Goal: Transaction & Acquisition: Purchase product/service

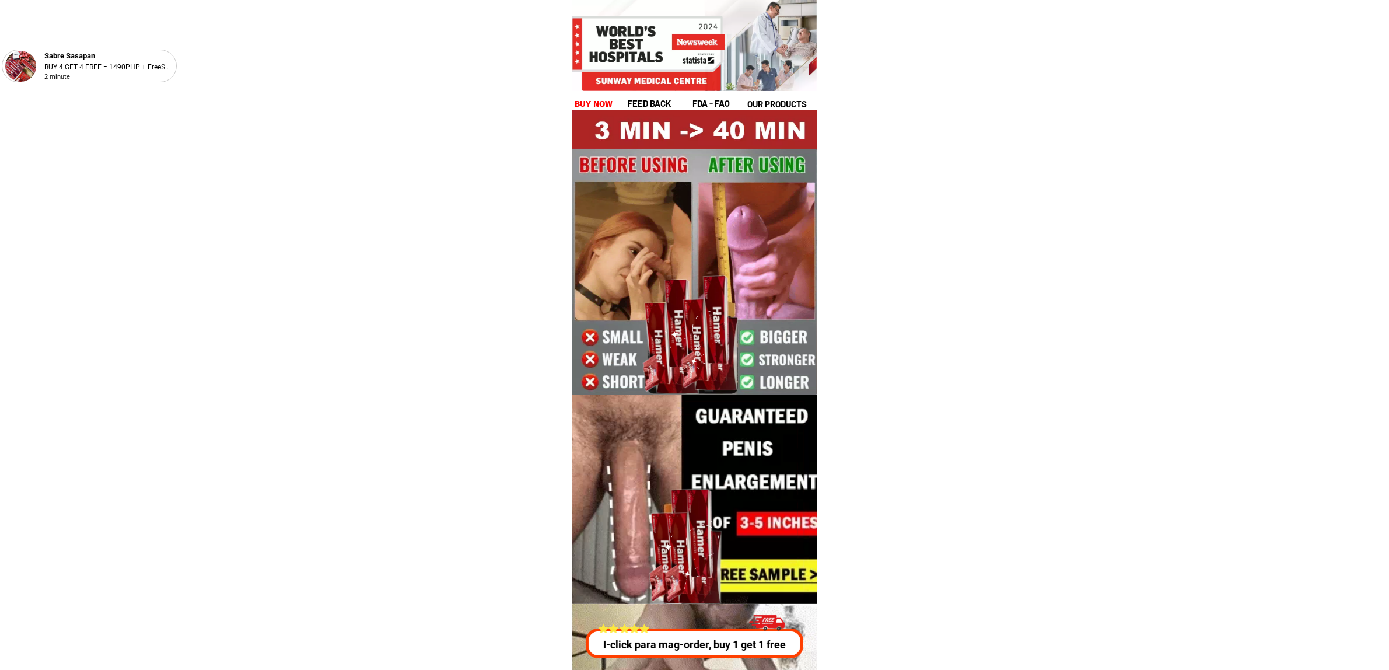
drag, startPoint x: 593, startPoint y: 91, endPoint x: 590, endPoint y: 104, distance: 13.0
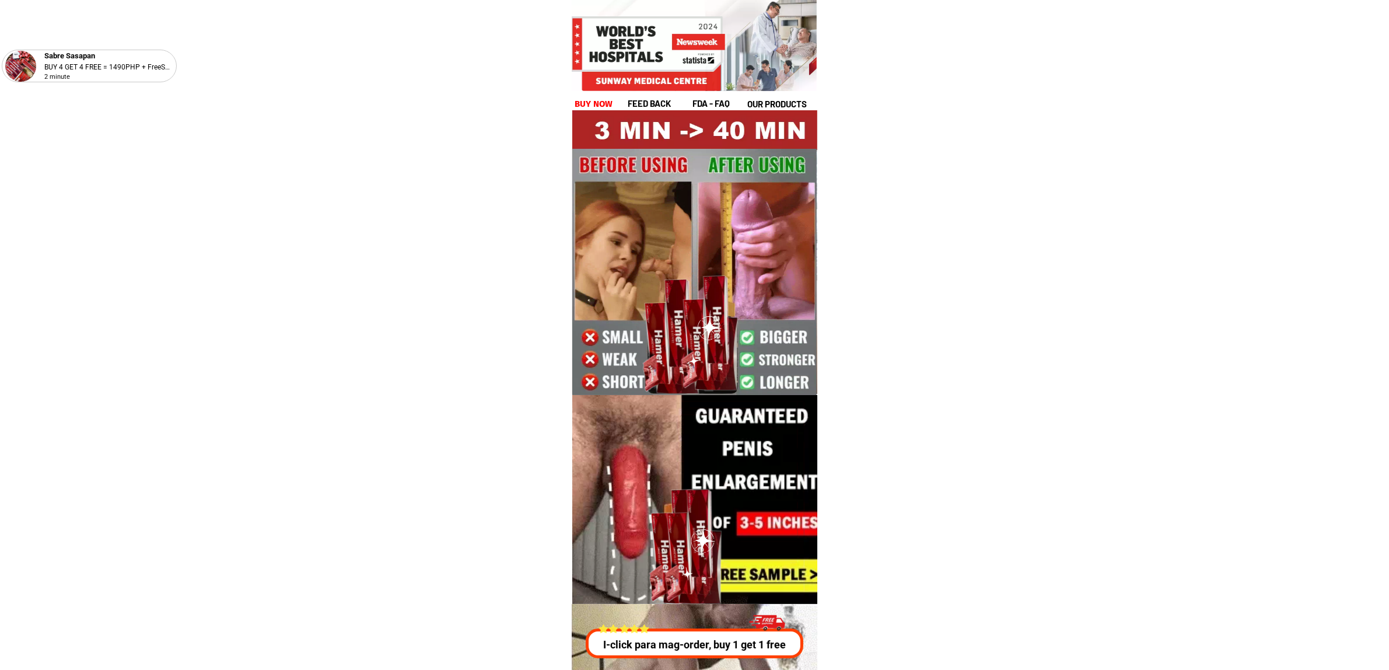
click at [592, 95] on div "Sabre Sasapan BUY 4 GET 4 FREE = 1490PHP + FreeShip 2 minute feed back fda - FA…" at bounding box center [694, 69] width 245 height 84
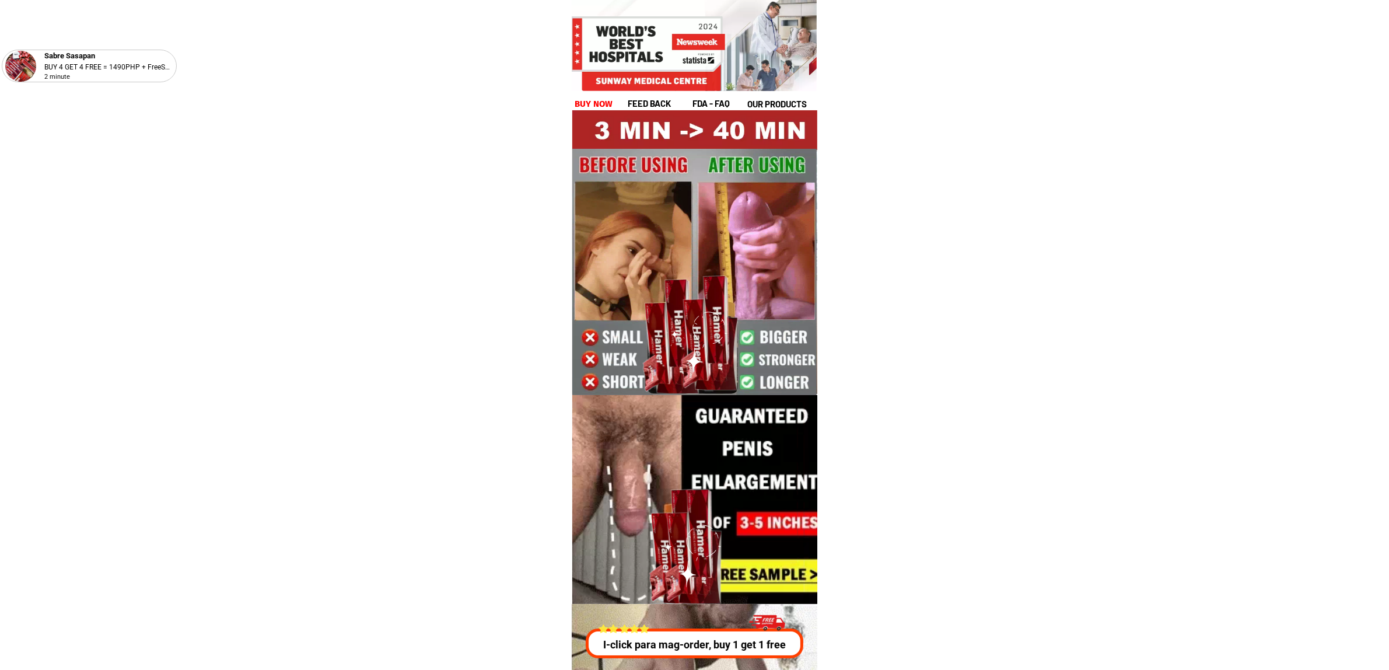
click at [590, 104] on h1 "buy now" at bounding box center [594, 103] width 39 height 13
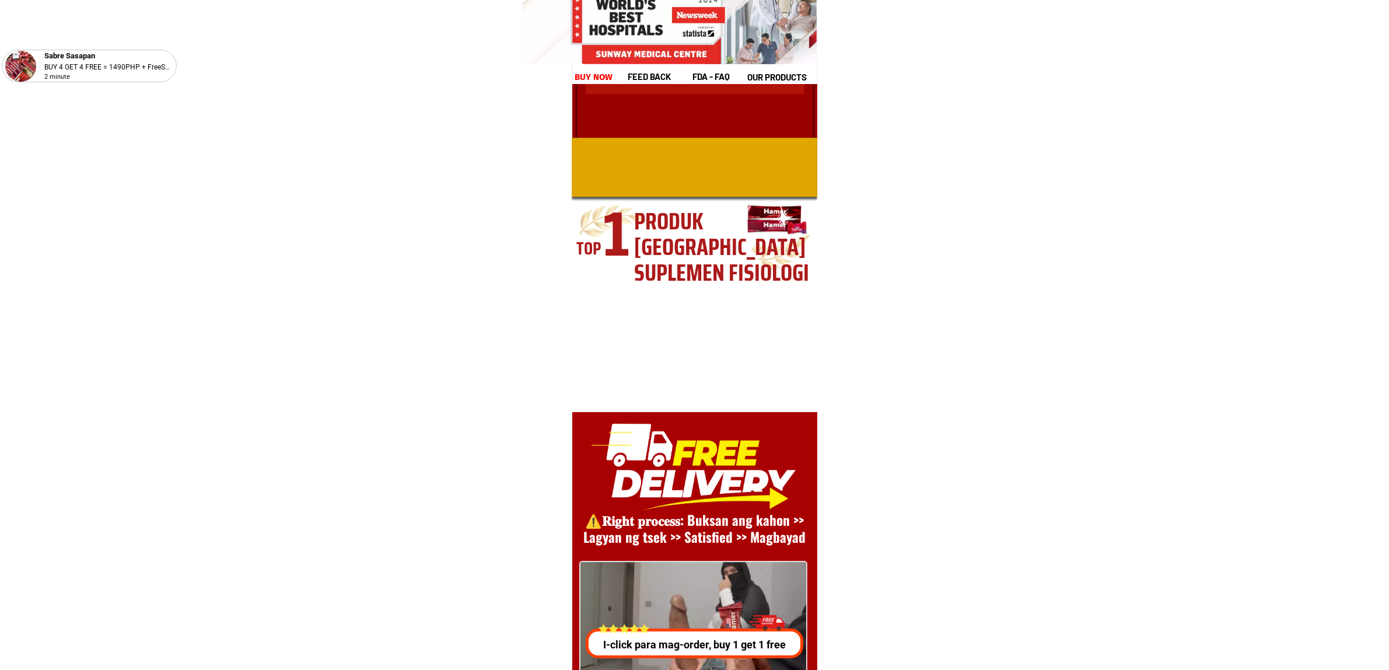
scroll to position [16054, 0]
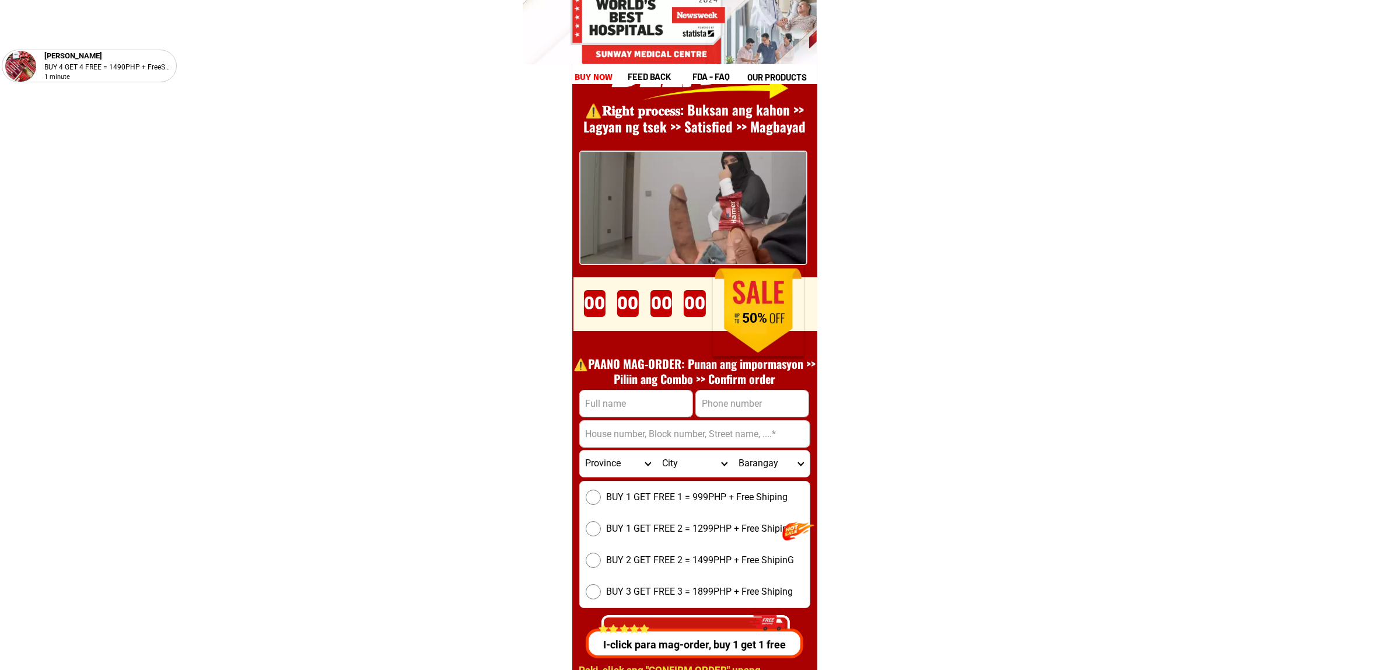
click at [634, 396] on input "Input full_name" at bounding box center [636, 403] width 113 height 26
paste input "George Noel Posadas"
type input "George Noel Posadas"
click at [756, 400] on input "Input phone_number" at bounding box center [752, 403] width 113 height 26
paste input "1639397301611"
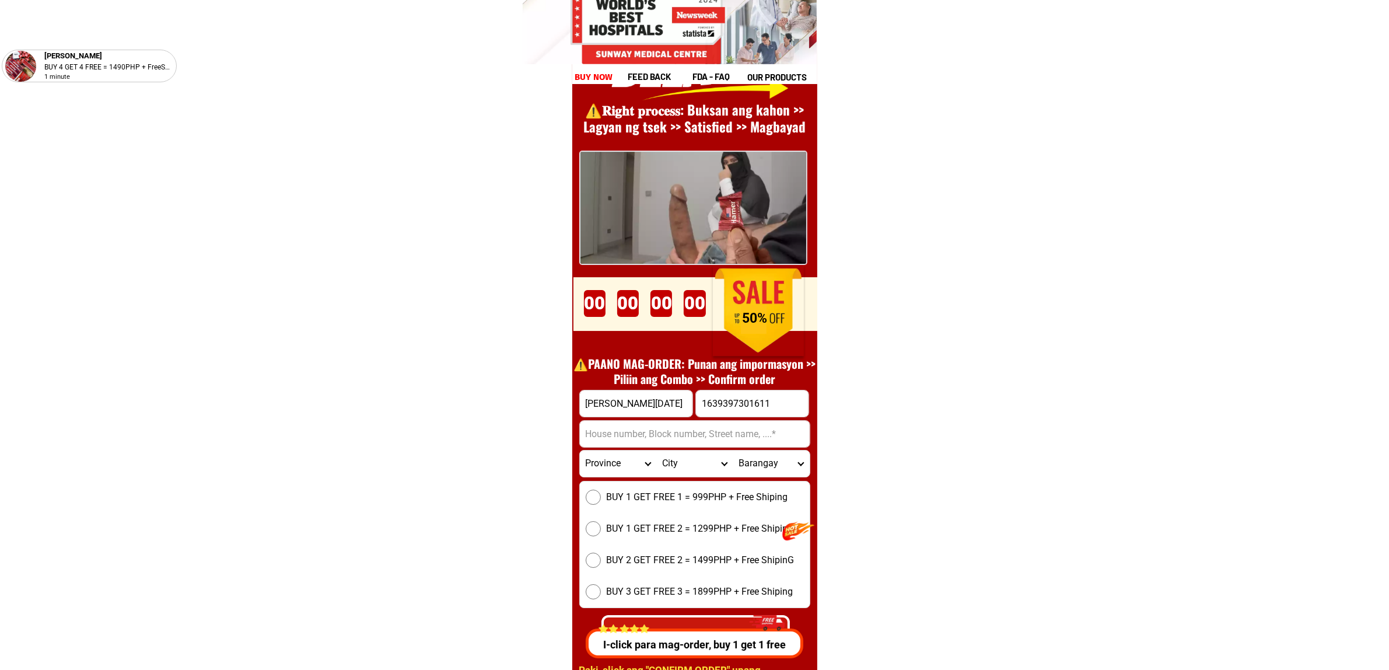
click at [707, 404] on input "1639397301611" at bounding box center [752, 403] width 113 height 26
type input "+639397301611"
click at [698, 436] on input "Input address" at bounding box center [695, 434] width 230 height 26
paste input "B-5, L-12 Lakshore village"
type input "B-5, L-12 Lakshore village"
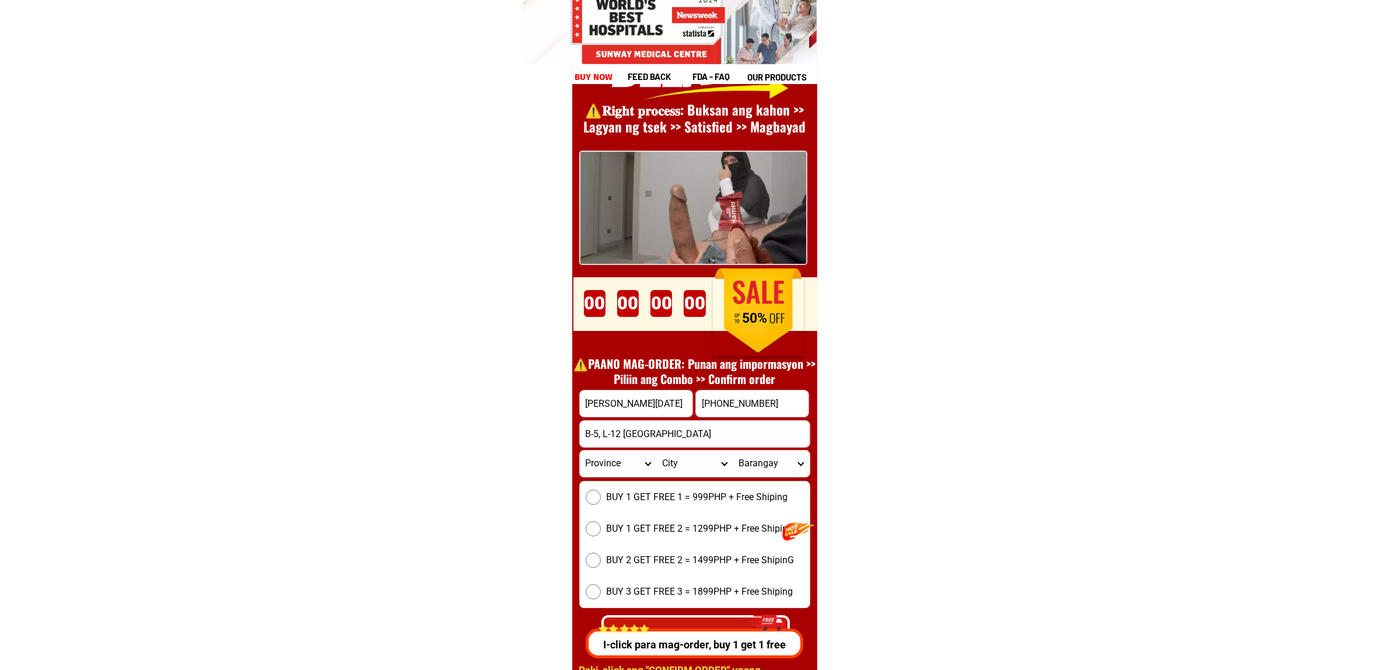
click at [782, 405] on input "+639397301611" at bounding box center [752, 403] width 113 height 26
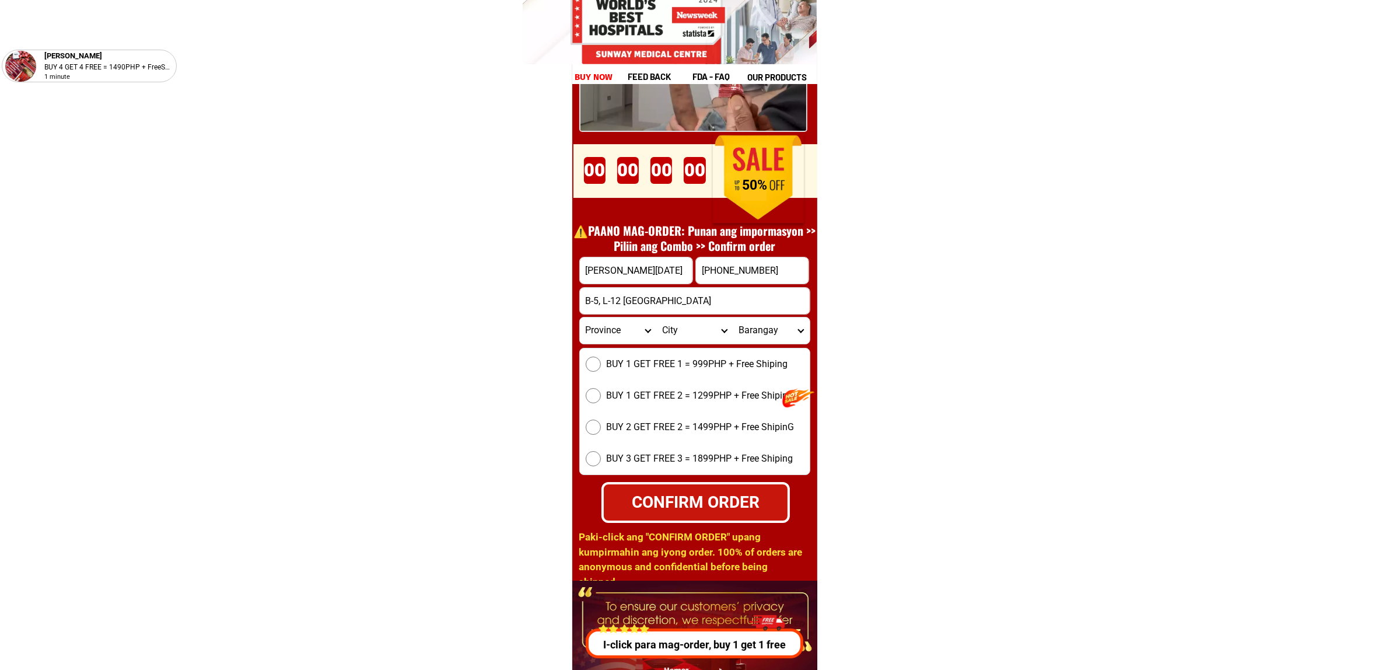
scroll to position [16200, 0]
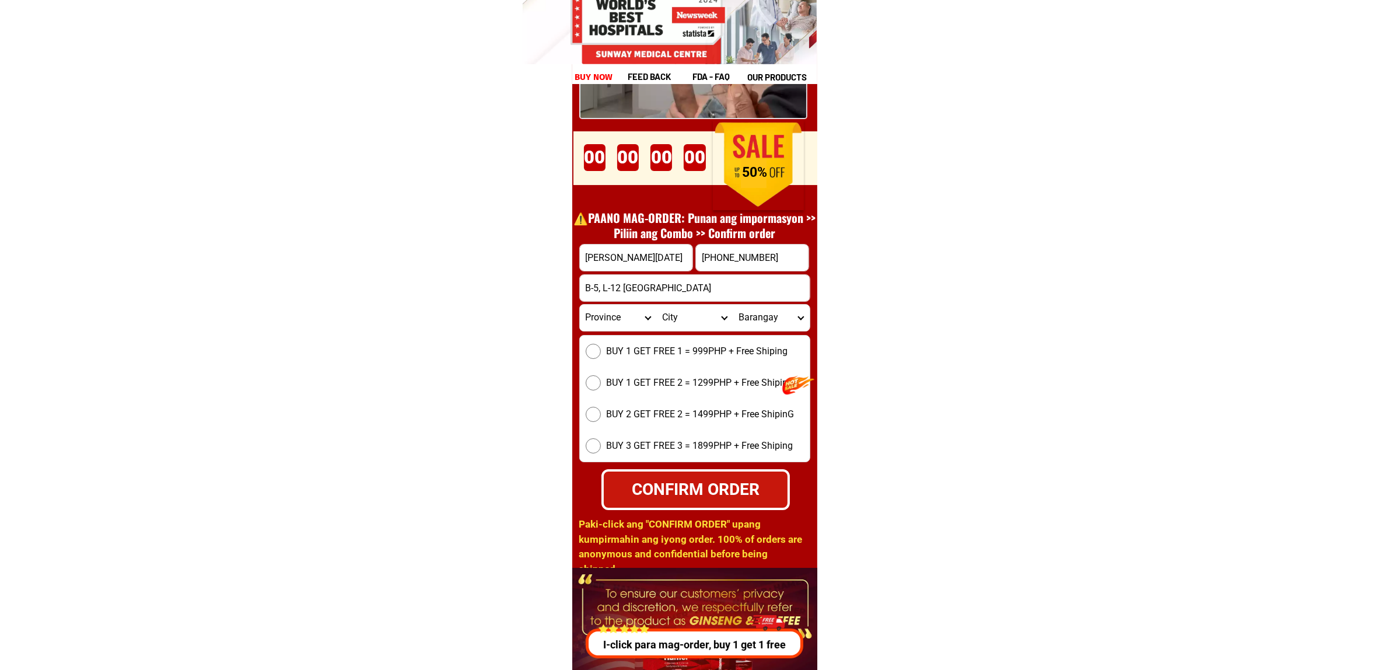
click at [578, 318] on div "⚠️️𝐑𝐢𝐠𝐡𝐭 𝐩𝐫𝐨𝐜𝐞𝐬𝐬: Buksan ang kahon >> Lagyan ng tsek >> Satisfied >> Magbayad P…" at bounding box center [694, 212] width 245 height 712
click at [605, 319] on select "Province Abra Agusan-del-norte Agusan-del-sur Aklan Albay Antique Apayao Aurora…" at bounding box center [618, 318] width 76 height 26
select select "63_904"
click at [580, 305] on select "Province Abra Agusan-del-norte Agusan-del-sur Aklan Albay Antique Apayao Aurora…" at bounding box center [618, 318] width 76 height 26
click at [697, 316] on select "City Alaminos Bay Binan-city Cabuyao Calamba-city Calauan Cavinti Famy Laguna-k…" at bounding box center [694, 318] width 76 height 26
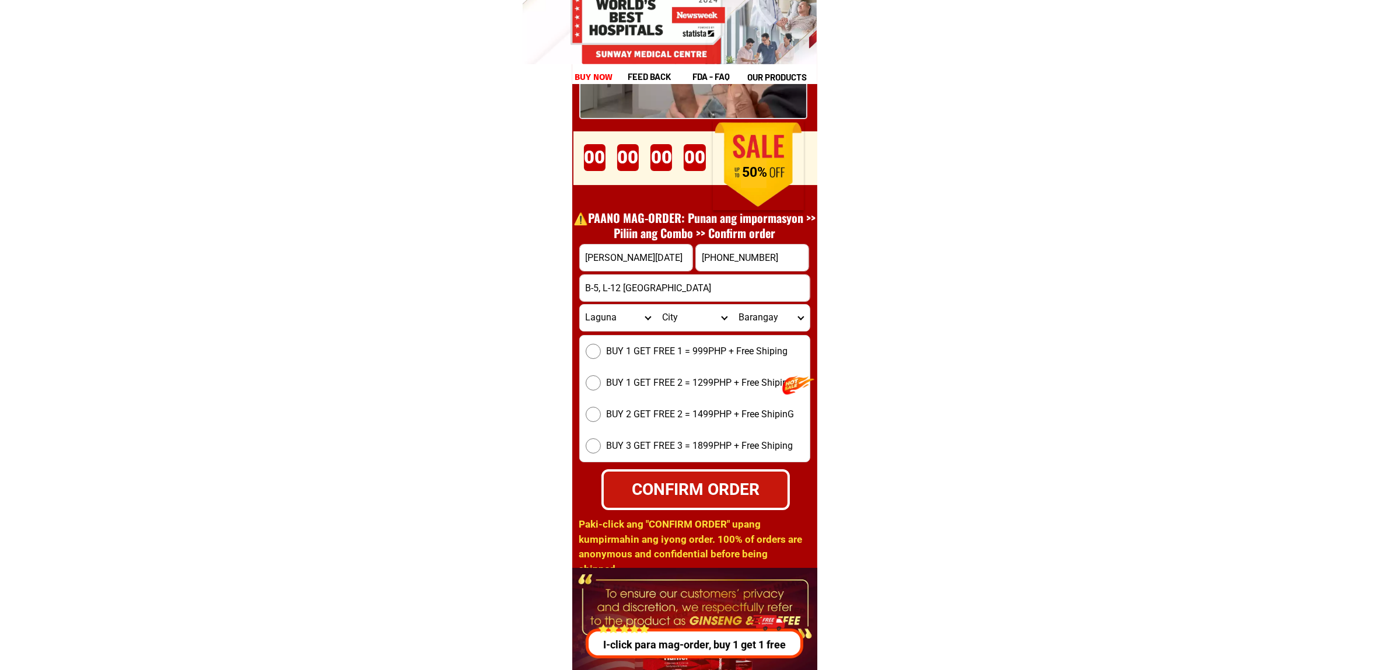
select select "63_9047485"
click at [656, 305] on select "City Alaminos Bay Binan-city Cabuyao Calamba-city Calauan Cavinti Famy Laguna-k…" at bounding box center [694, 318] width 76 height 26
click at [738, 317] on select "Barangay Aplaya Balibago Caingin Dila Dita Don jose Ibaba Kanluran (pob.) Labas…" at bounding box center [771, 318] width 76 height 26
click at [738, 316] on select "Barangay Aplaya Balibago Caingin Dila Dita Don jose Ibaba Kanluran (pob.) Labas…" at bounding box center [771, 318] width 76 height 26
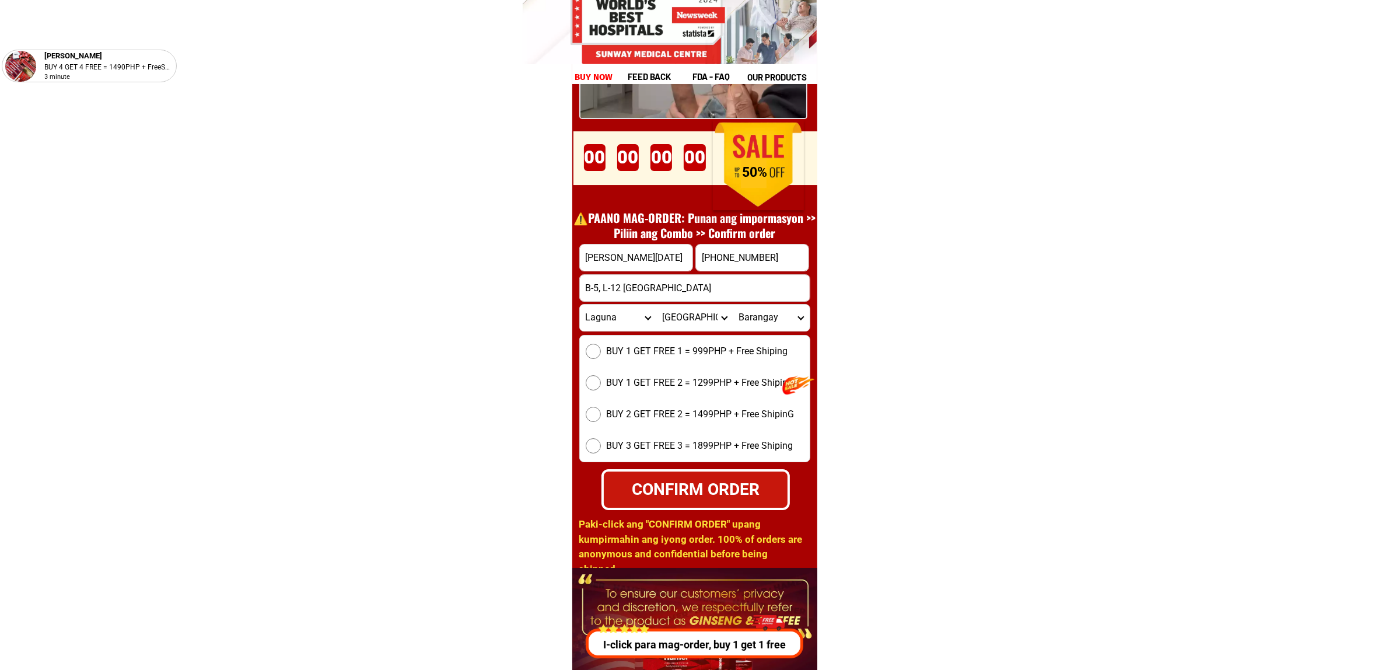
select select "63_90474859901"
click at [733, 305] on select "Barangay Aplaya Balibago Caingin Dila Dita Don jose Ibaba Kanluran (pob.) Labas…" at bounding box center [771, 318] width 76 height 26
click at [718, 354] on span "BUY 1 GET FREE 1 = 999PHP + Free Shiping" at bounding box center [697, 351] width 181 height 14
click at [601, 354] on input "BUY 1 GET FREE 1 = 999PHP + Free Shiping" at bounding box center [593, 351] width 15 height 15
click at [690, 491] on div "CONFIRM ORDER" at bounding box center [696, 489] width 186 height 25
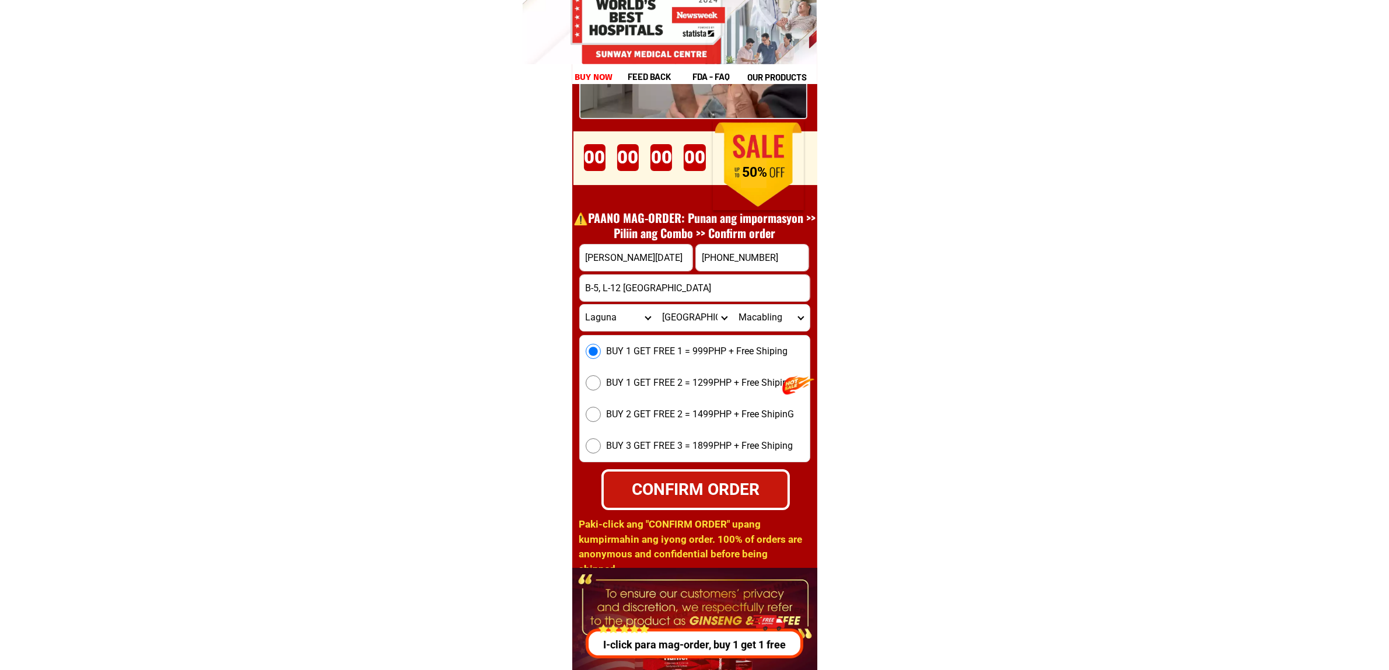
radio input "true"
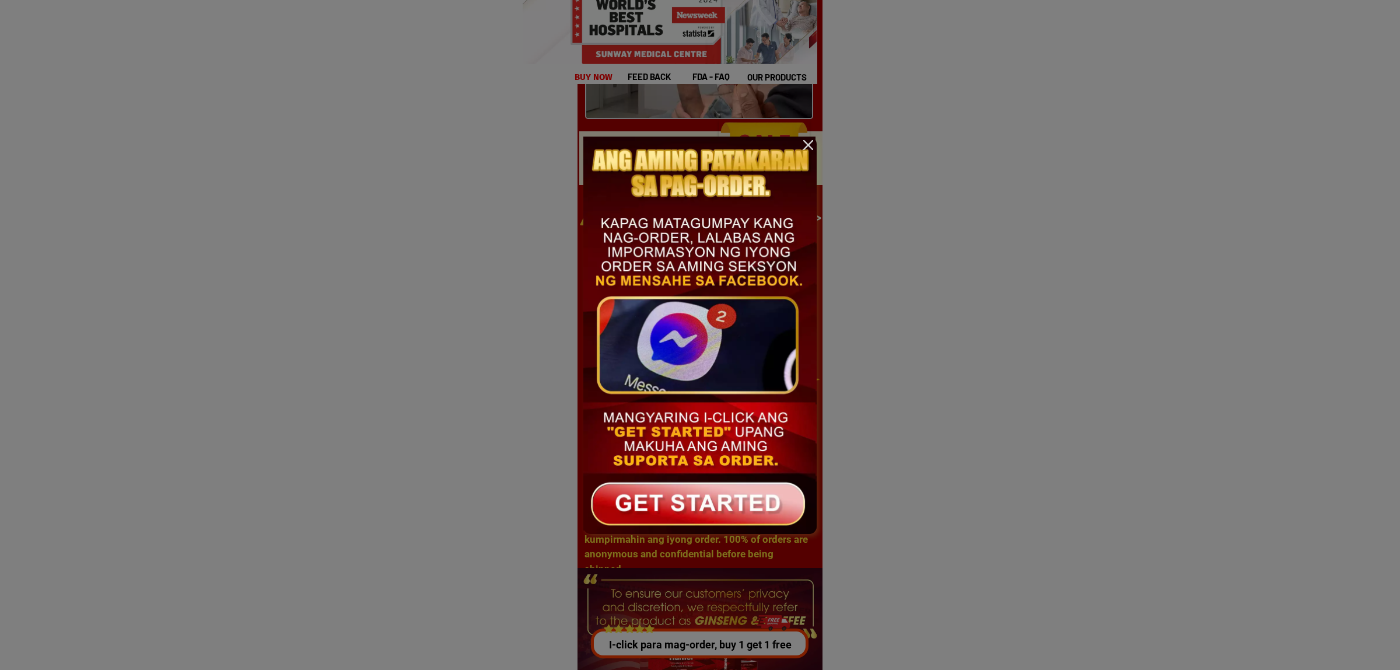
click at [1142, 263] on div at bounding box center [700, 335] width 1400 height 670
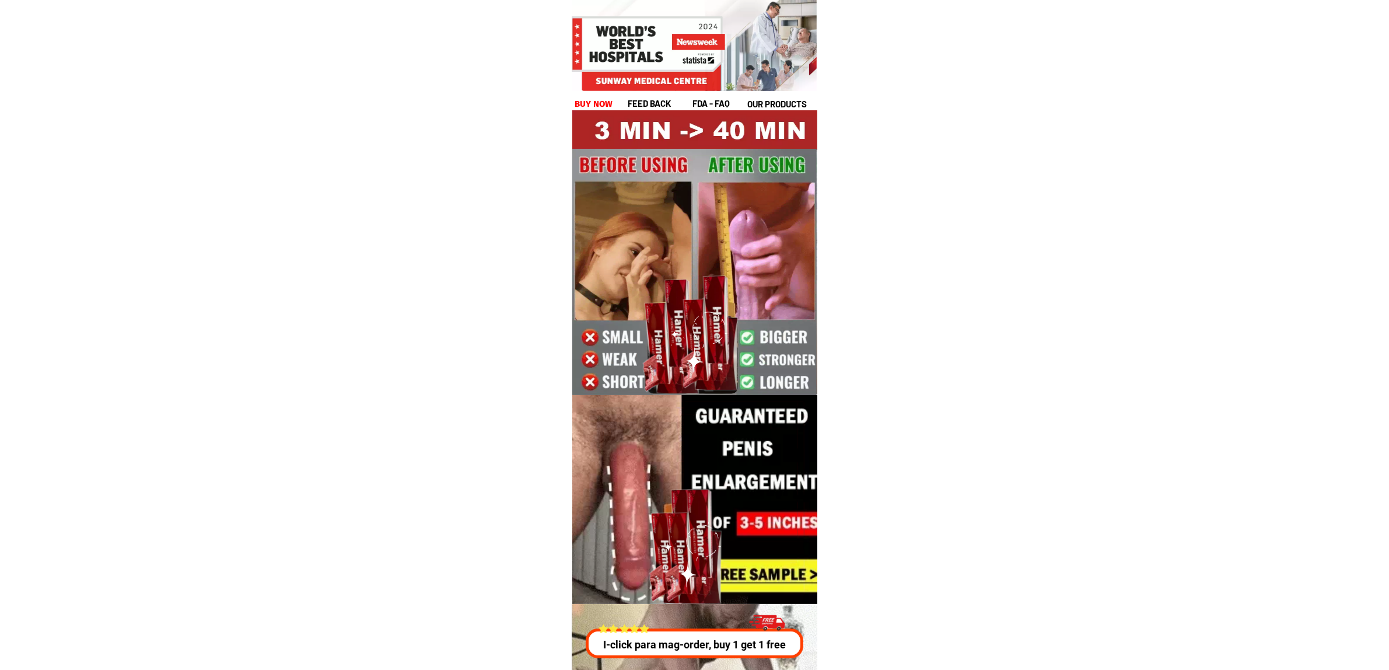
click at [579, 103] on h1 "buy now" at bounding box center [594, 103] width 39 height 13
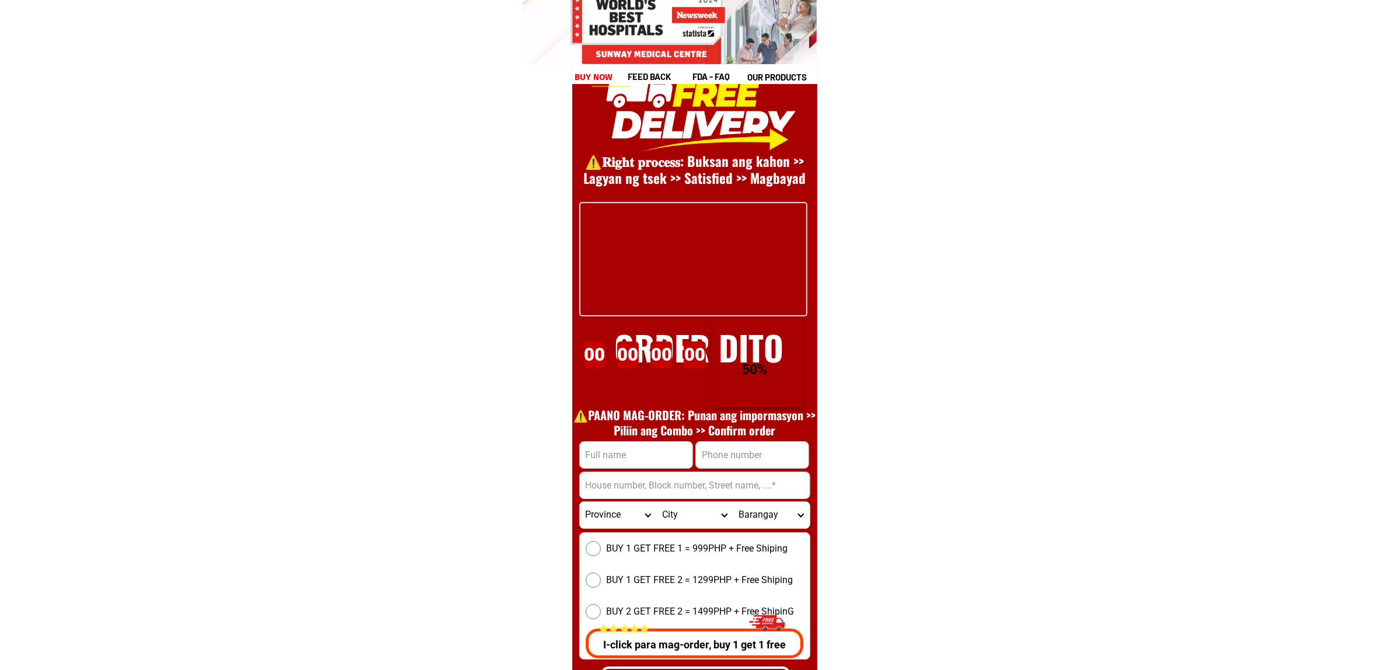
scroll to position [16054, 0]
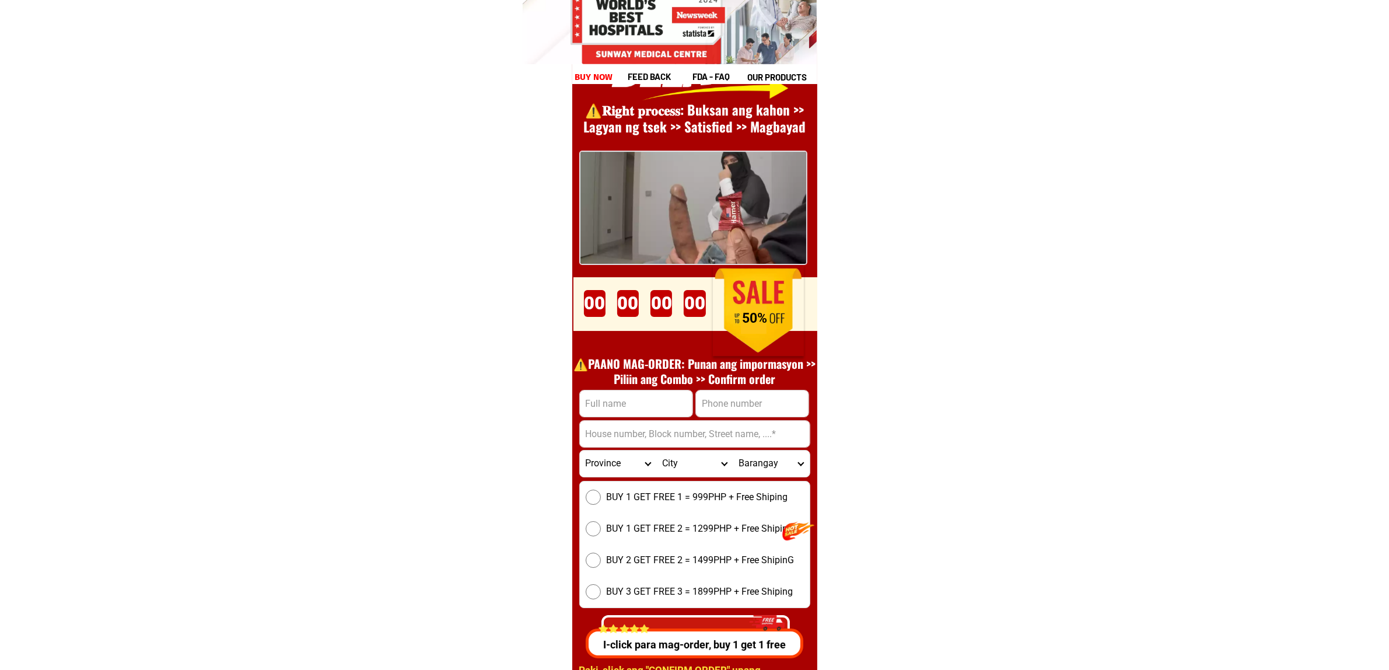
click at [643, 397] on input "Input full_name" at bounding box center [636, 403] width 113 height 26
paste input "Romeo Arma"
type input "Romeo Arma"
click at [780, 401] on input "Input phone_number" at bounding box center [752, 403] width 113 height 26
paste input "09559651129"
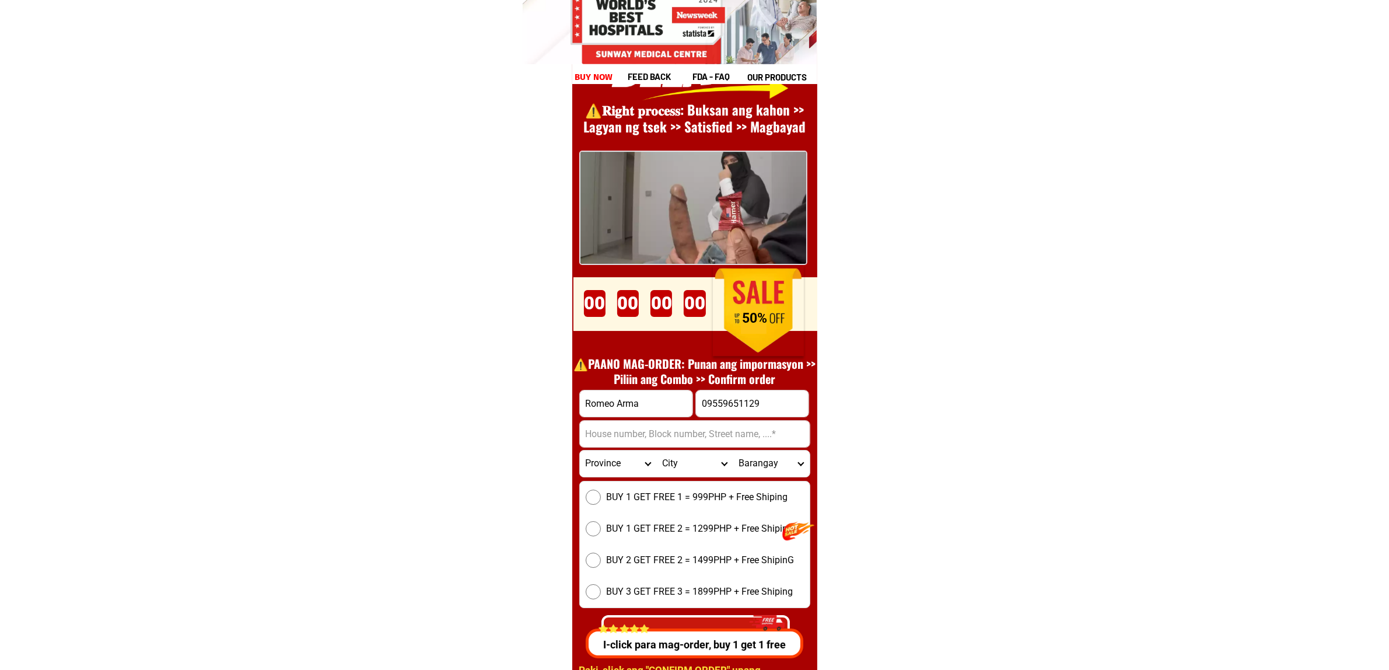
type input "09559651129"
click at [648, 435] on input "Input address" at bounding box center [695, 434] width 230 height 26
paste input ",3-c Herbosa st. Corner r10 Tondo manila"
type input ",3-c Herbosa st. Corner r10 Tondo manila"
click at [608, 459] on select "Province Abra Agusan-del-norte Agusan-del-sur Aklan Albay Antique Apayao Aurora…" at bounding box center [618, 463] width 76 height 26
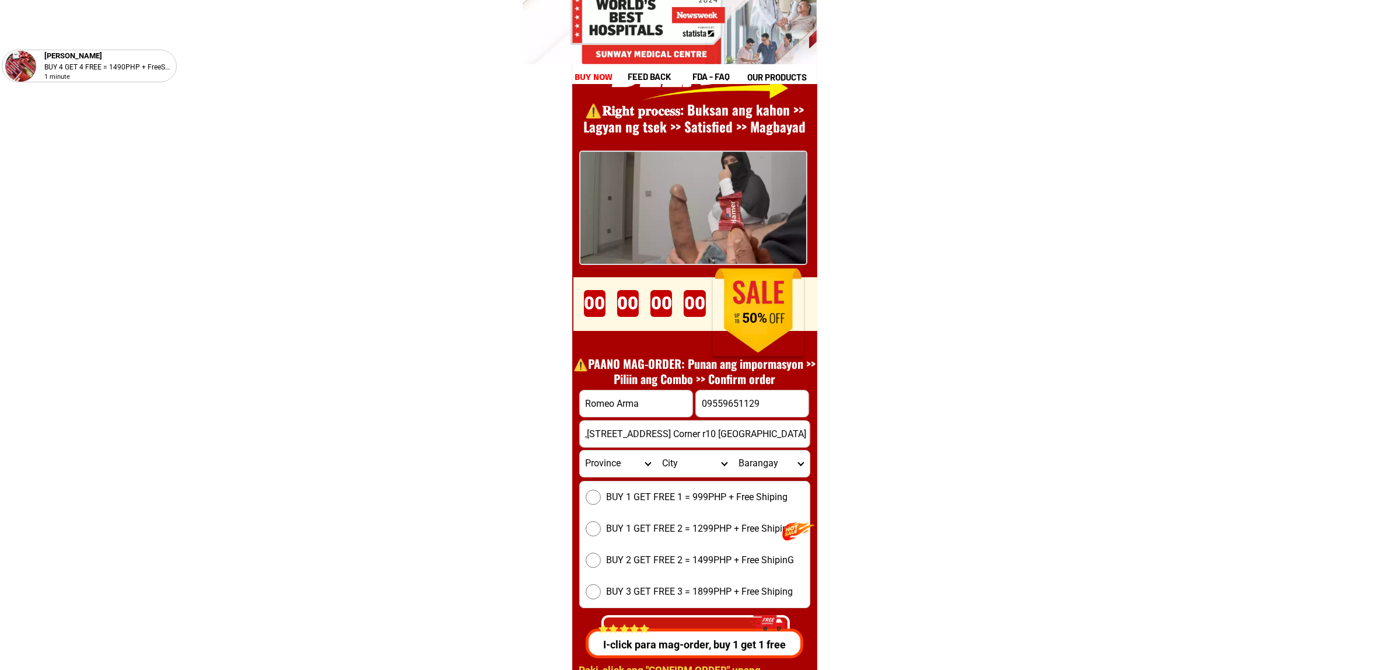
click at [608, 459] on select "Province Abra Agusan-del-norte Agusan-del-sur Aklan Albay Antique Apayao Aurora…" at bounding box center [618, 463] width 76 height 26
click at [747, 438] on input ",3-c Herbosa st. Corner r10 Tondo manila" at bounding box center [695, 434] width 230 height 26
click at [617, 461] on select "Province Abra Agusan-del-norte Agusan-del-sur Aklan Albay Antique Apayao Aurora…" at bounding box center [618, 463] width 76 height 26
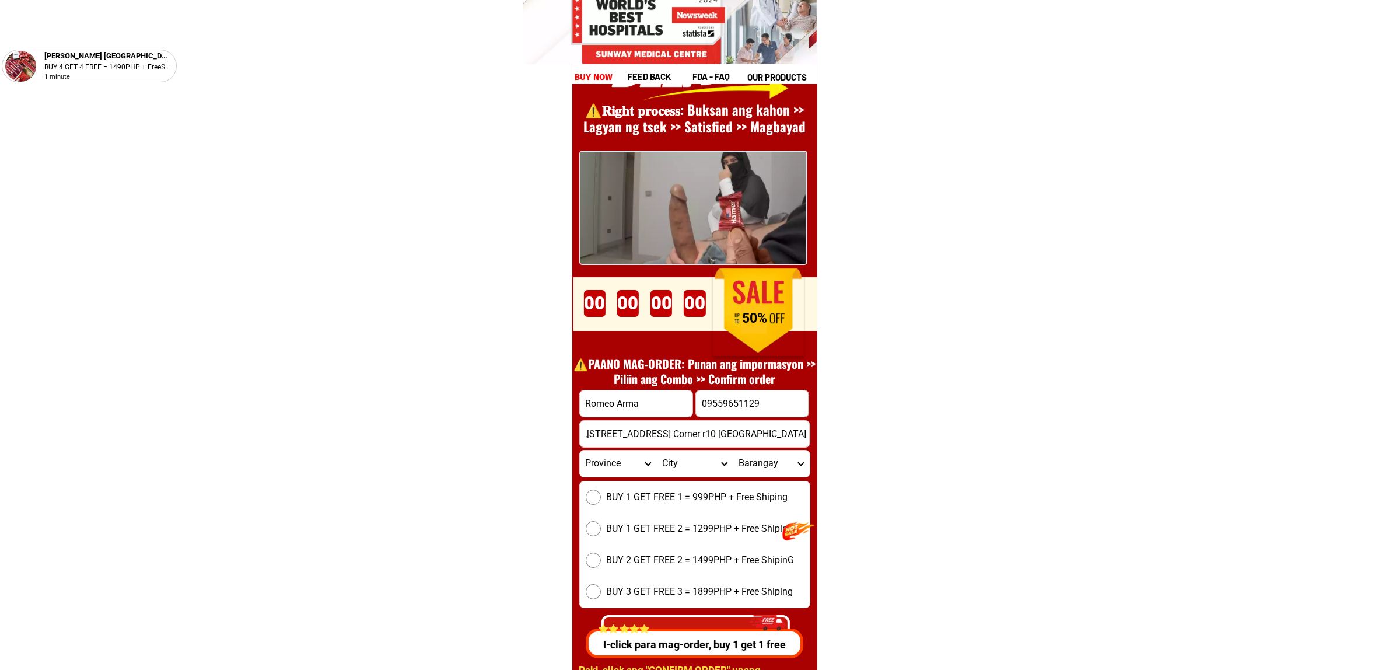
select select "63_219"
click at [580, 450] on select "Province Abra Agusan-del-norte Agusan-del-sur Aklan Albay Antique Apayao Aurora…" at bounding box center [618, 463] width 76 height 26
click at [684, 457] on select "City Binondo CALOOCAN Ermita Intramuros Las-pinas Makati Malabon-city Malate Ma…" at bounding box center [694, 463] width 76 height 26
click at [699, 450] on select "City Binondo CALOOCAN Ermita Intramuros Las-pinas Makati Malabon-city Malate Ma…" at bounding box center [694, 463] width 76 height 26
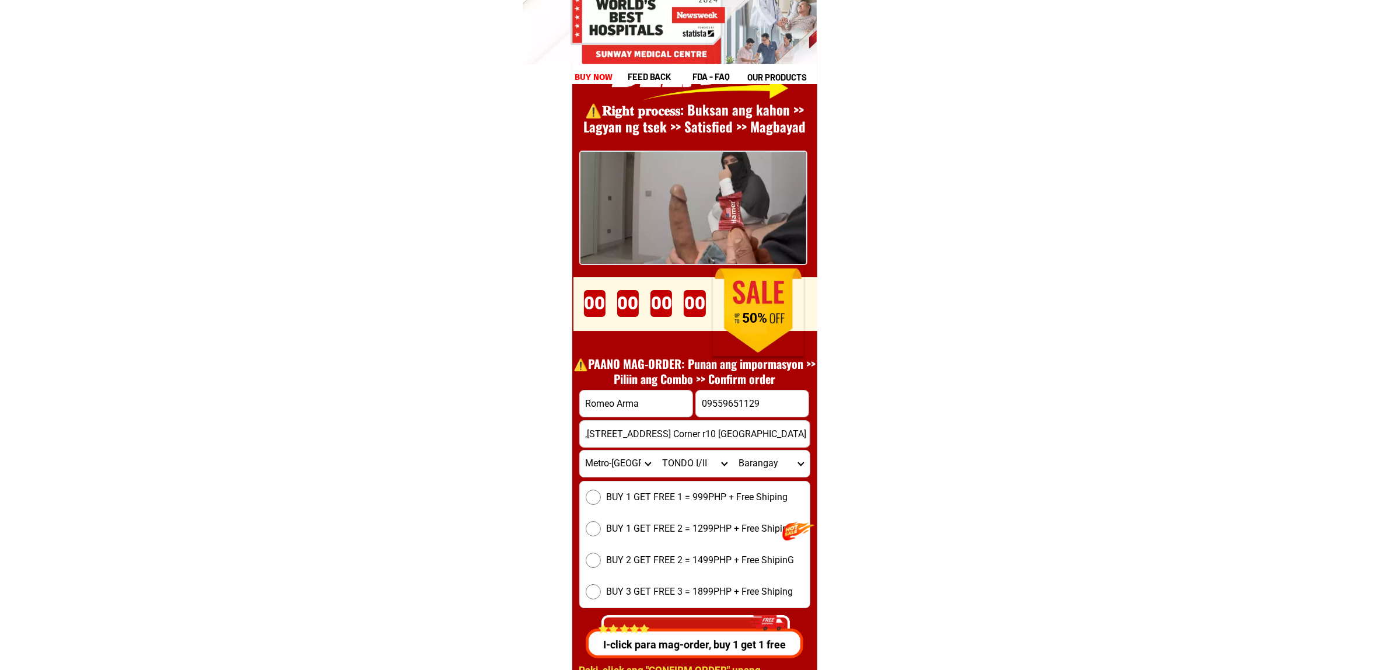
select select "63_2199023"
click at [656, 450] on select "City Binondo CALOOCAN Ermita Intramuros Las-pinas Makati Malabon-city Malate Ma…" at bounding box center [694, 463] width 76 height 26
click at [761, 474] on select "Barangay Barangay 100 Barangay 101 Barangay 102 Barangay 103 Barangay 104 Baran…" at bounding box center [771, 463] width 76 height 26
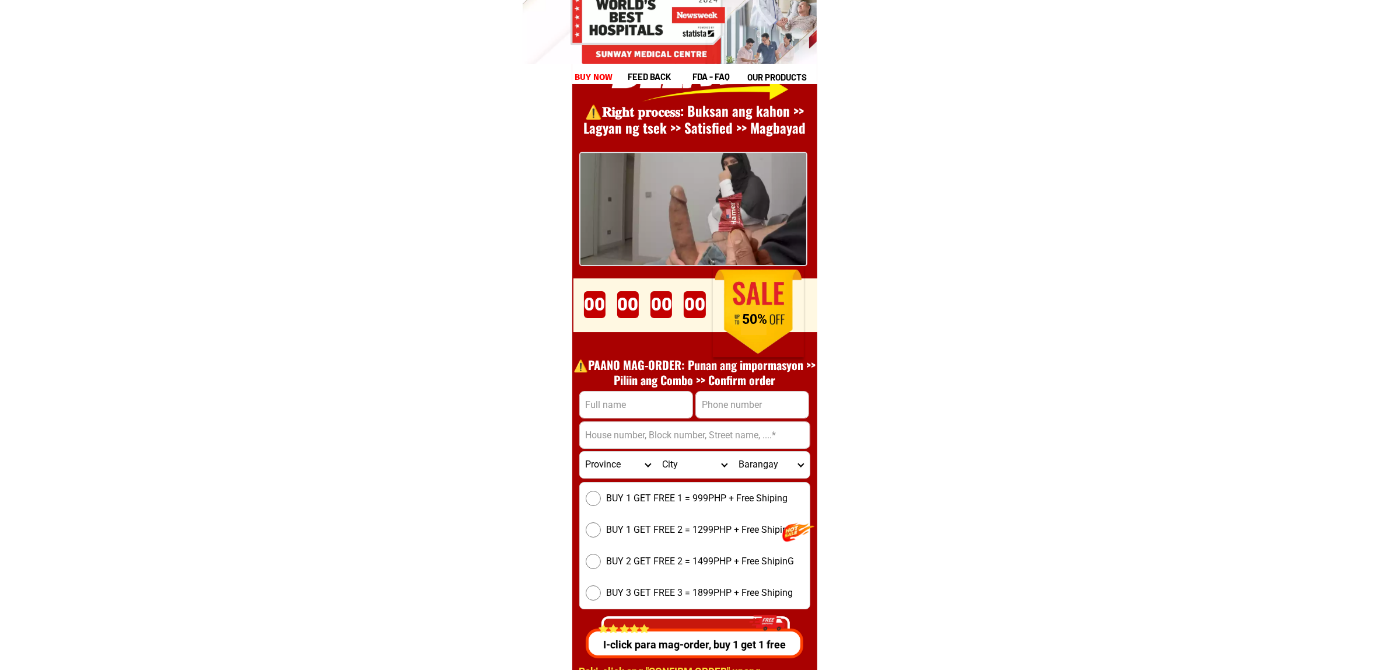
drag, startPoint x: 0, startPoint y: 0, endPoint x: 631, endPoint y: 421, distance: 758.1
click at [631, 422] on input "Input address" at bounding box center [695, 435] width 230 height 26
click at [618, 406] on input "Input full_name" at bounding box center [636, 404] width 113 height 26
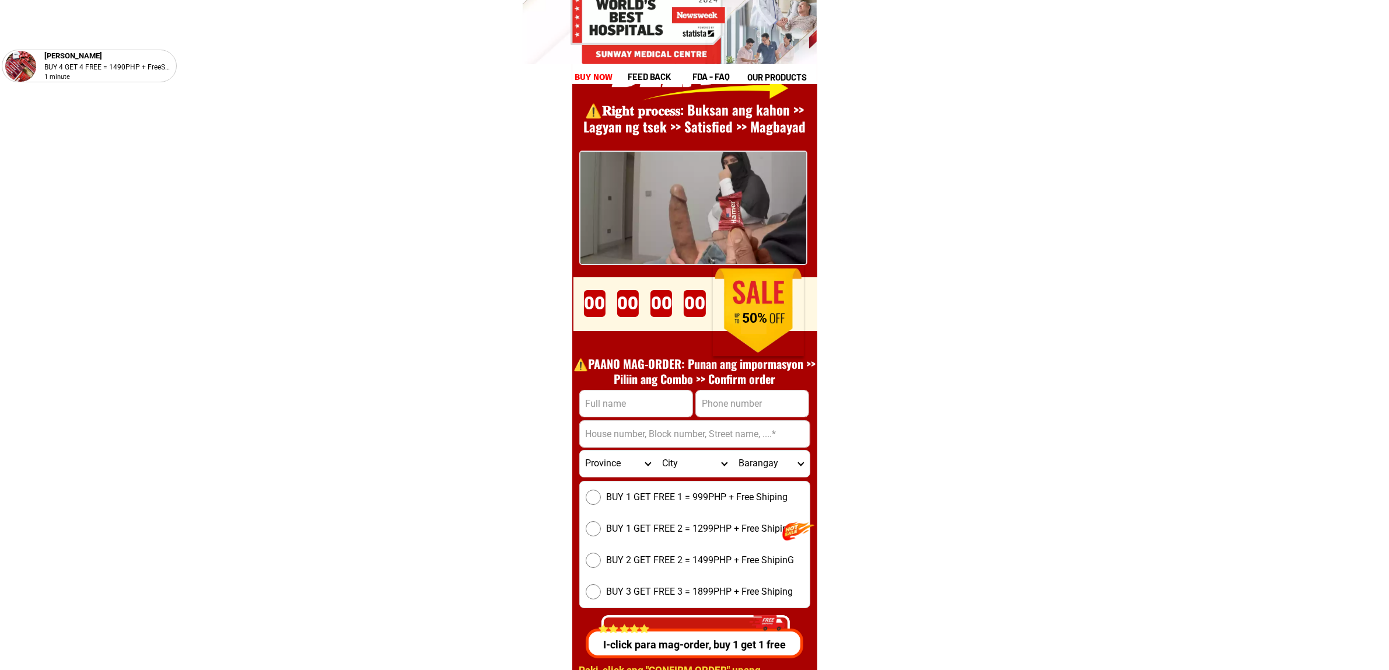
drag, startPoint x: 978, startPoint y: 456, endPoint x: 907, endPoint y: 448, distance: 71.1
click at [616, 431] on input "Input address" at bounding box center [695, 434] width 230 height 26
click at [607, 416] on div at bounding box center [636, 403] width 114 height 27
click at [599, 409] on input "Input full_name" at bounding box center [636, 403] width 113 height 26
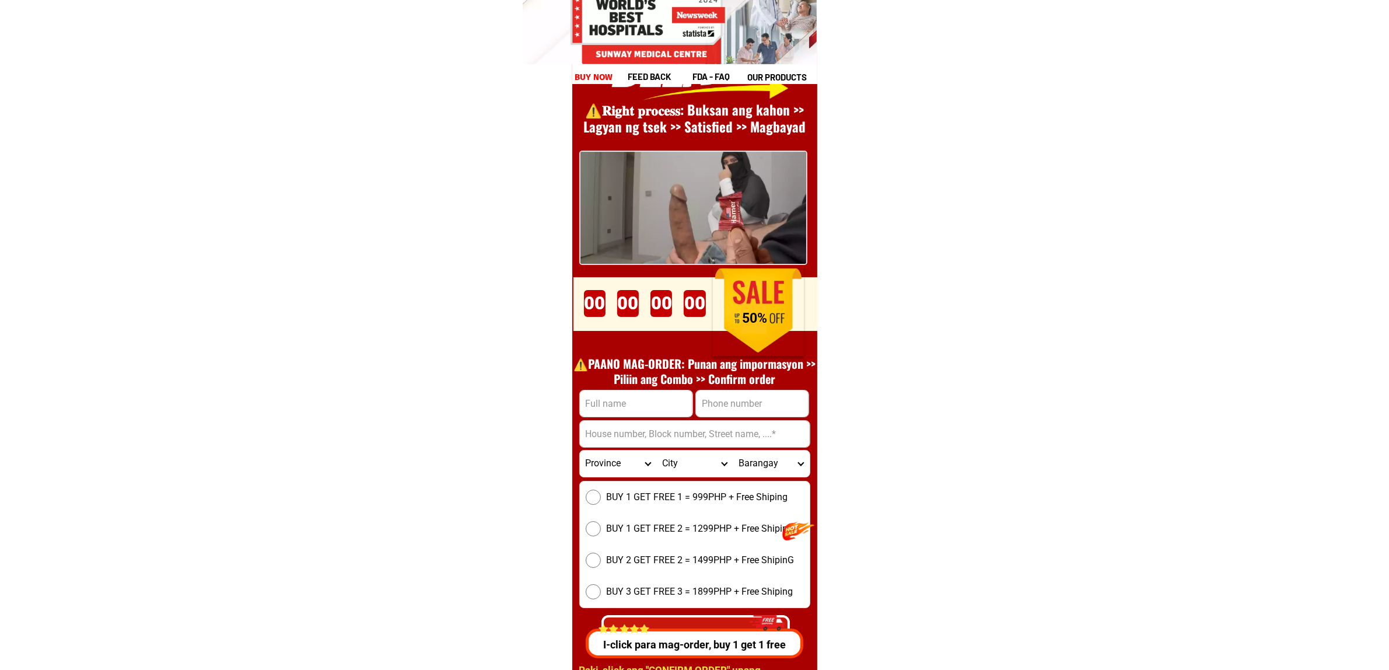
click at [666, 405] on input "Input full_name" at bounding box center [636, 403] width 113 height 26
paste input "Romeo Arma"
type input "Romeo Arma"
click at [792, 390] on input "Input phone_number" at bounding box center [752, 403] width 113 height 26
paste input "09559651129"
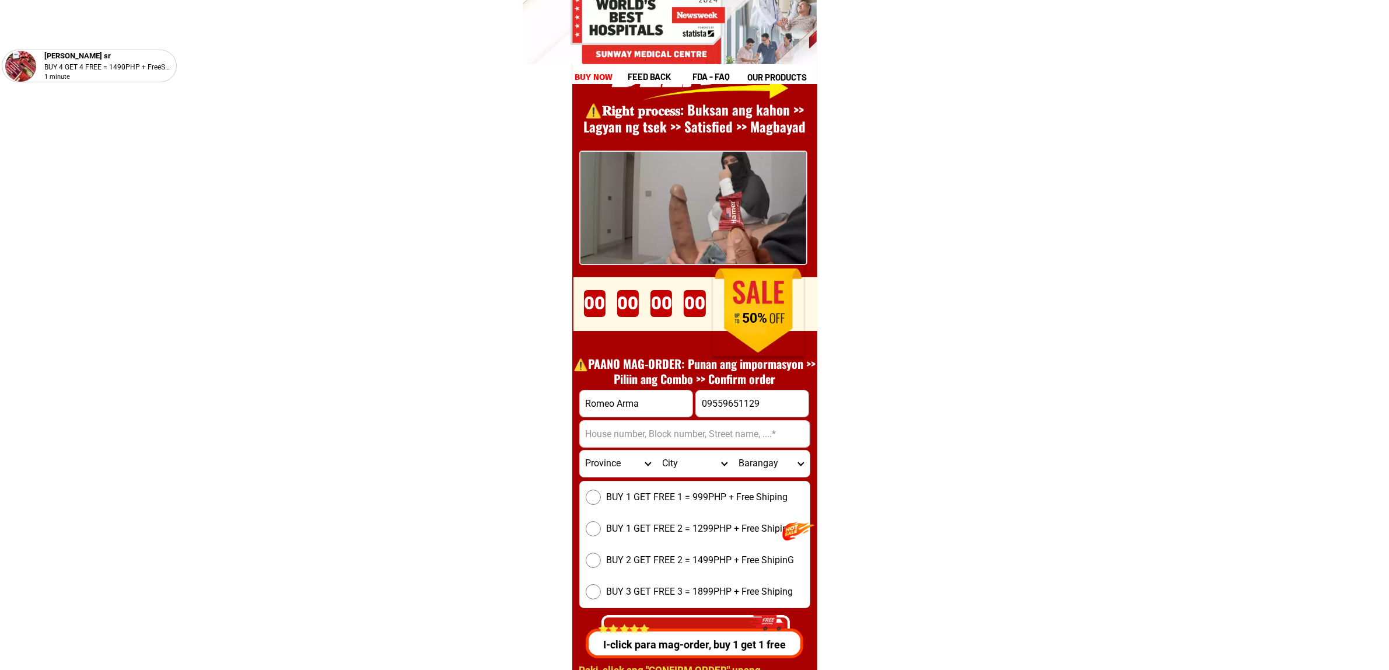
type input "09559651129"
click at [663, 435] on input "Input address" at bounding box center [695, 434] width 230 height 26
paste input ",3-c Herbosa st. Corner r10 Tondo manila"
type input ",3-c Herbosa st. Corner r10 Tondo manila"
click at [613, 470] on select "Province Abra Agusan-del-norte Agusan-del-sur Aklan Albay Antique Apayao Aurora…" at bounding box center [618, 463] width 76 height 26
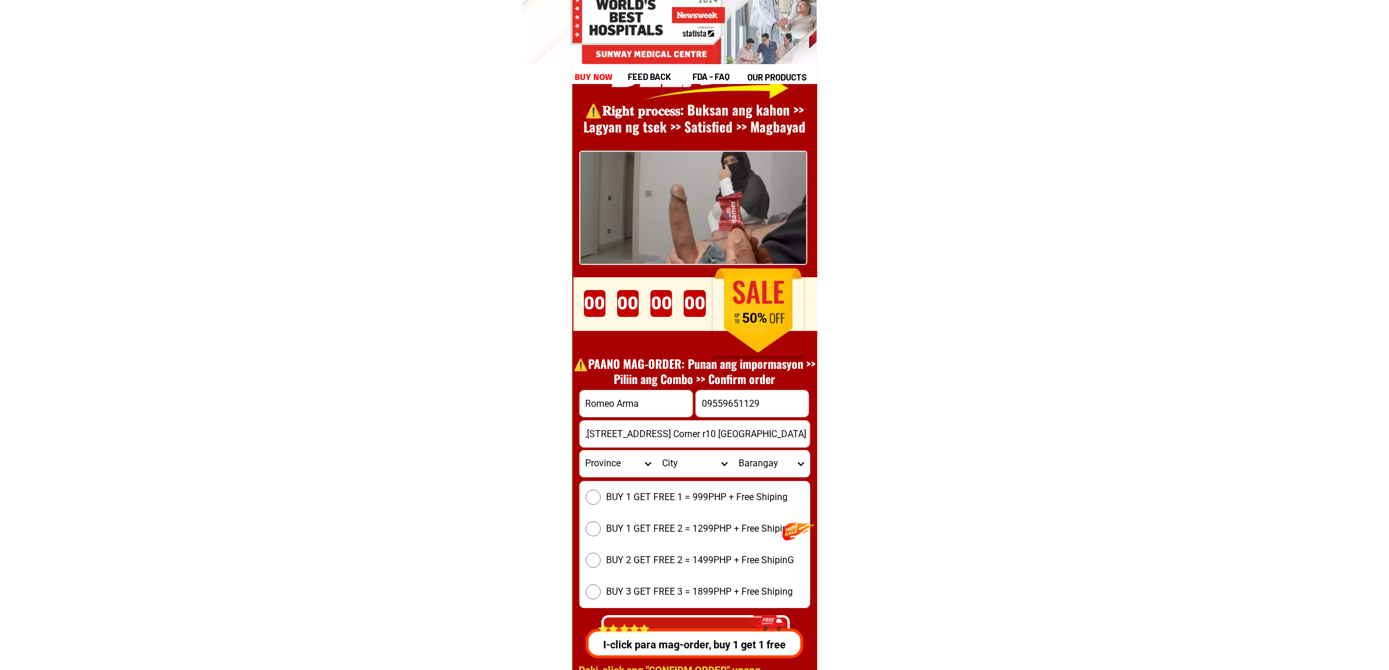
select select "63_219"
click at [580, 450] on select "Province Abra Agusan-del-norte Agusan-del-sur Aklan Albay Antique Apayao Aurora…" at bounding box center [618, 463] width 76 height 26
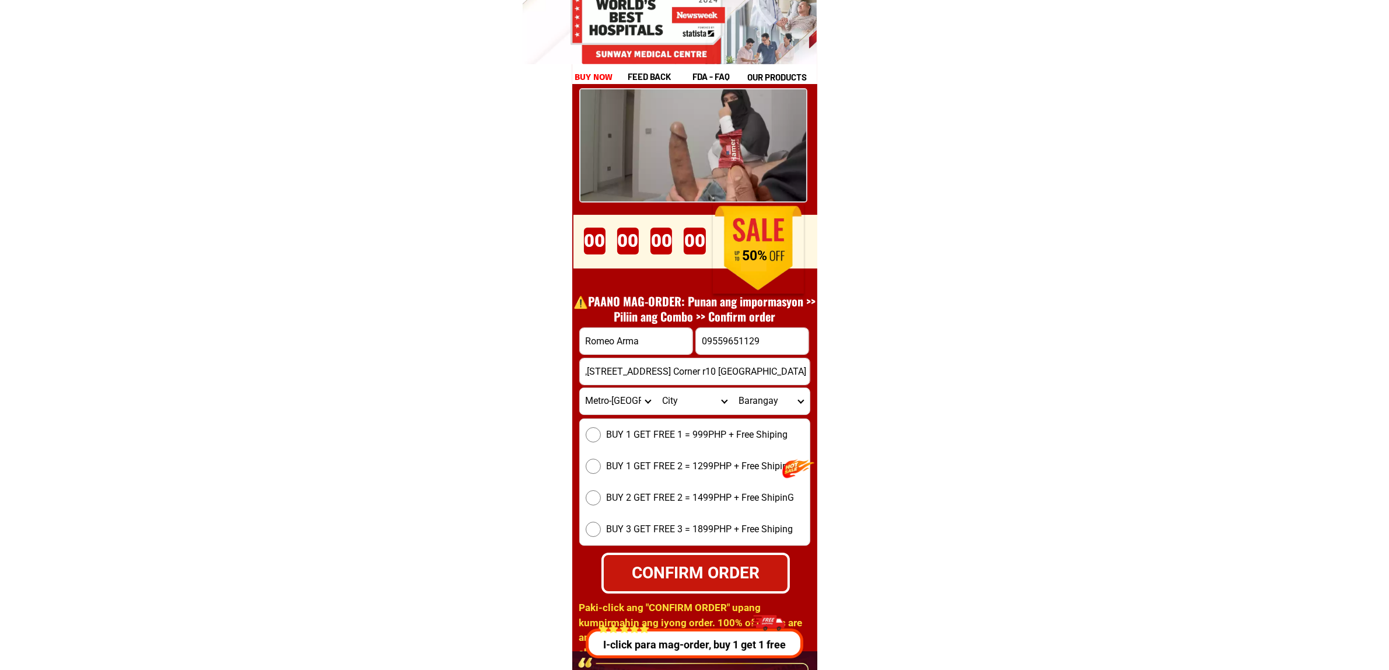
scroll to position [16273, 0]
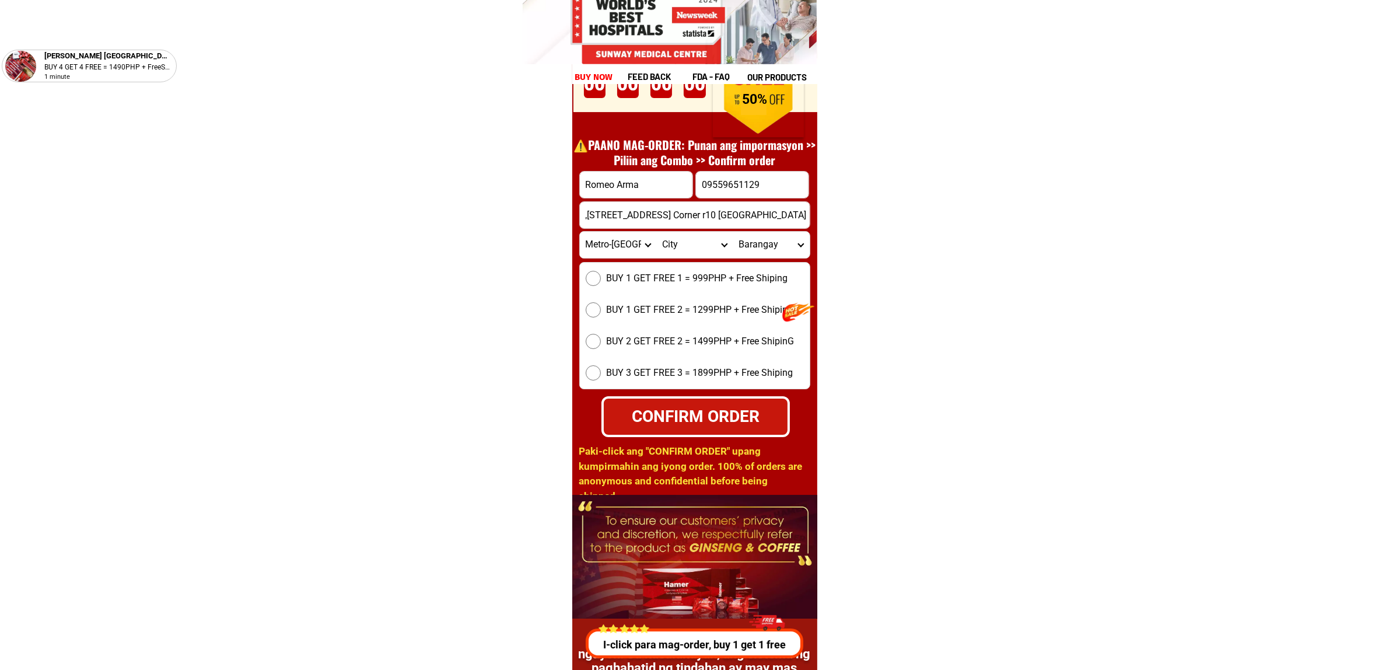
click at [711, 279] on span "BUY 1 GET FREE 1 = 999PHP + Free Shiping" at bounding box center [697, 278] width 181 height 14
click at [601, 279] on input "BUY 1 GET FREE 1 = 999PHP + Free Shiping" at bounding box center [593, 278] width 15 height 15
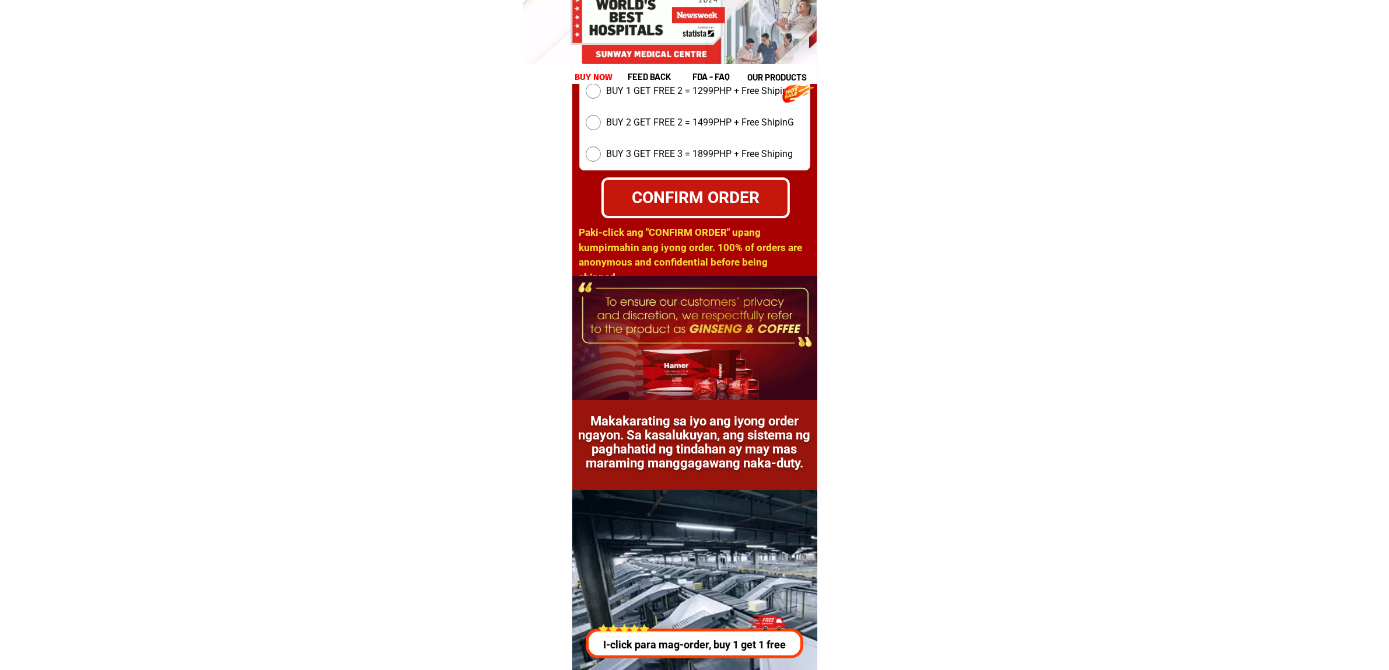
click at [667, 205] on div "CONFIRM ORDER" at bounding box center [695, 197] width 187 height 25
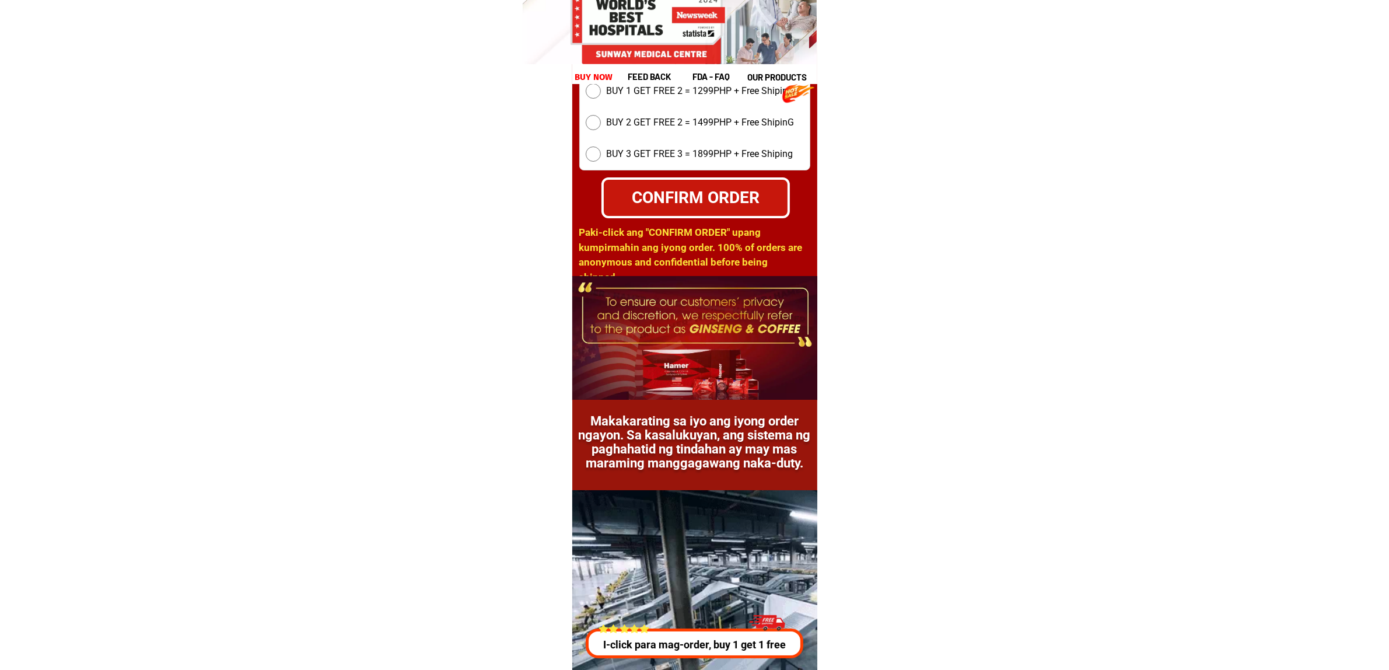
radio input "true"
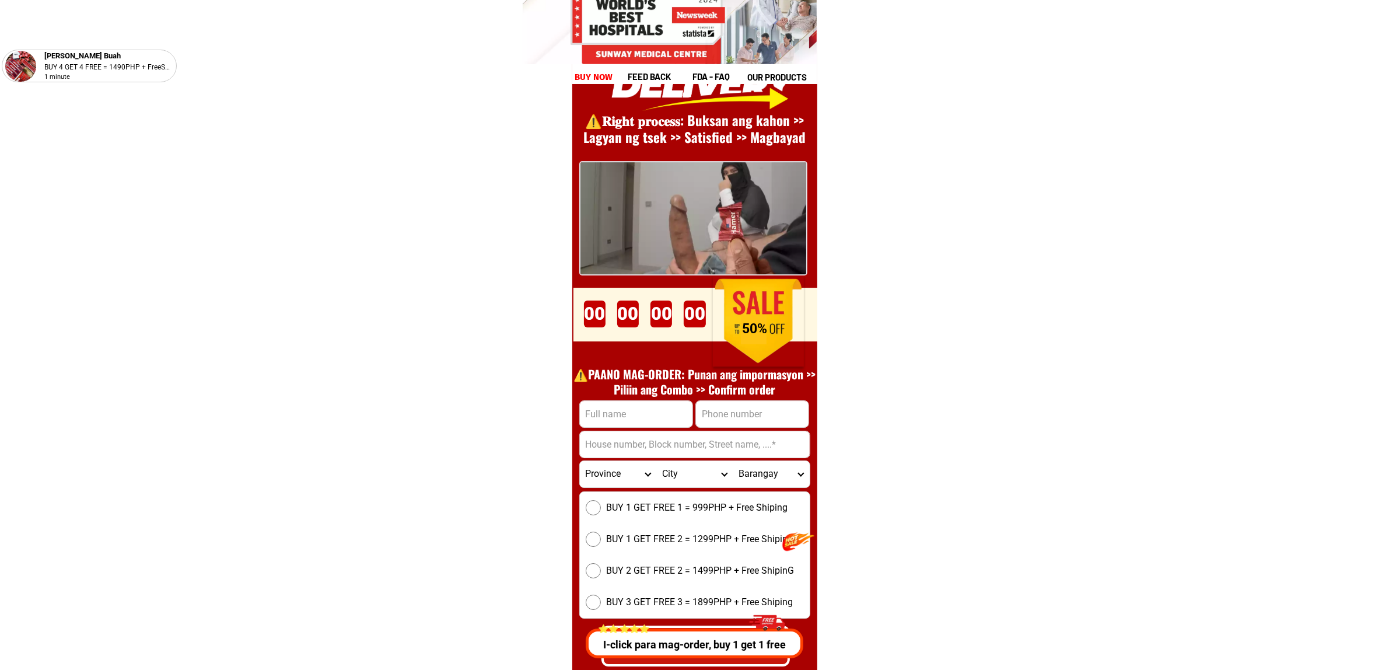
scroll to position [16054, 0]
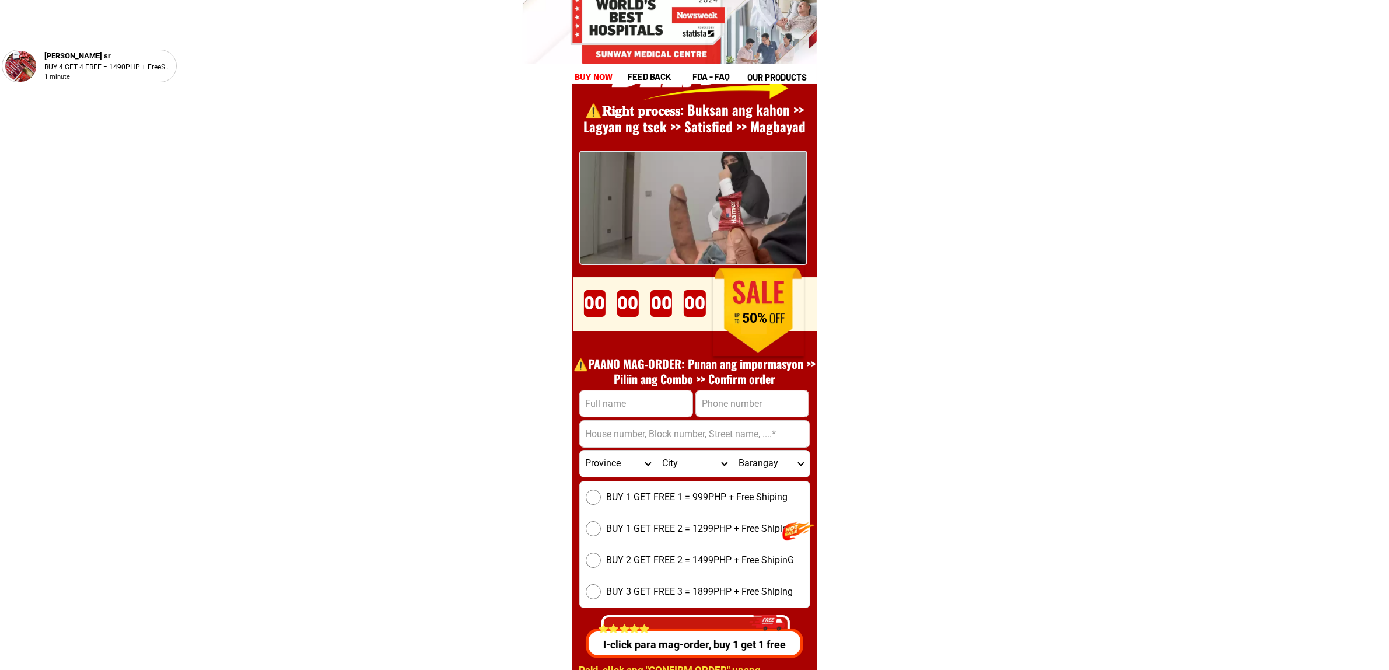
click at [645, 416] on div at bounding box center [636, 403] width 114 height 27
drag, startPoint x: 628, startPoint y: 406, endPoint x: 651, endPoint y: 416, distance: 24.8
click at [628, 406] on input "Input full_name" at bounding box center [636, 403] width 113 height 26
paste input "[PERSON_NAME]"
type input "[PERSON_NAME]"
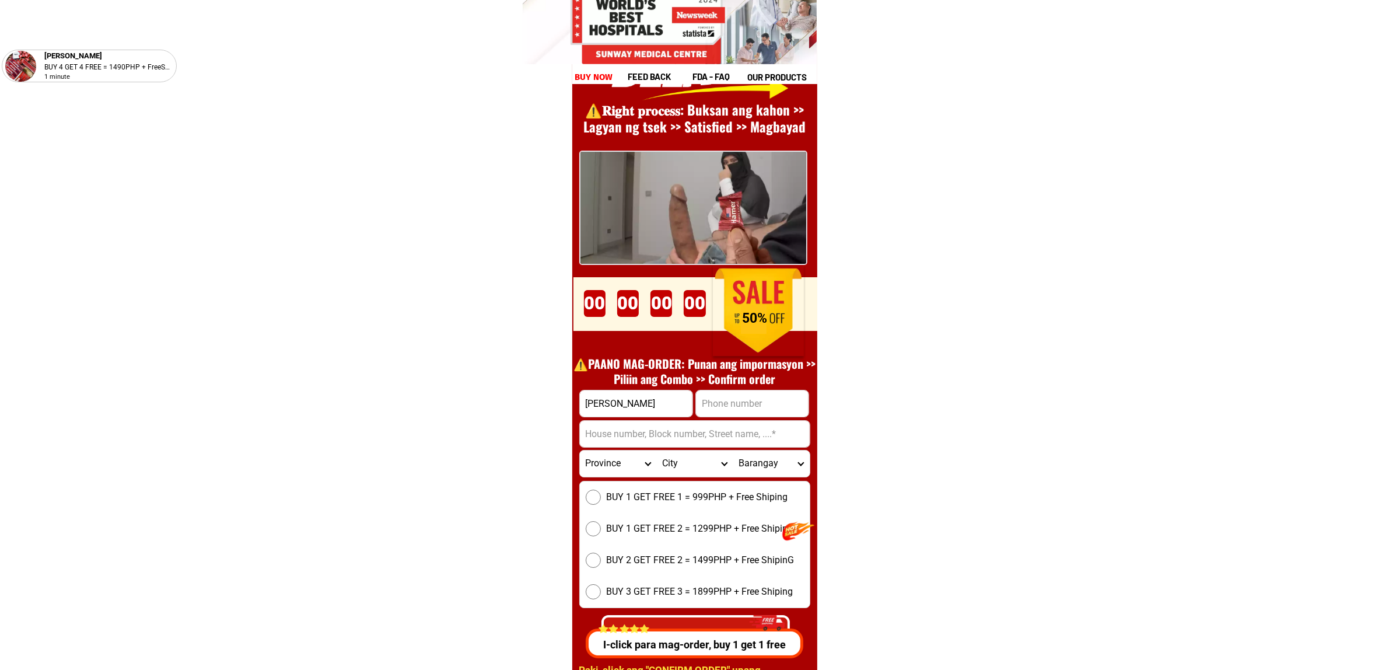
click at [762, 401] on input "Input phone_number" at bounding box center [752, 403] width 113 height 26
paste input "9703300661"
click at [703, 407] on input "9703300661" at bounding box center [752, 403] width 113 height 26
type input "09703300661"
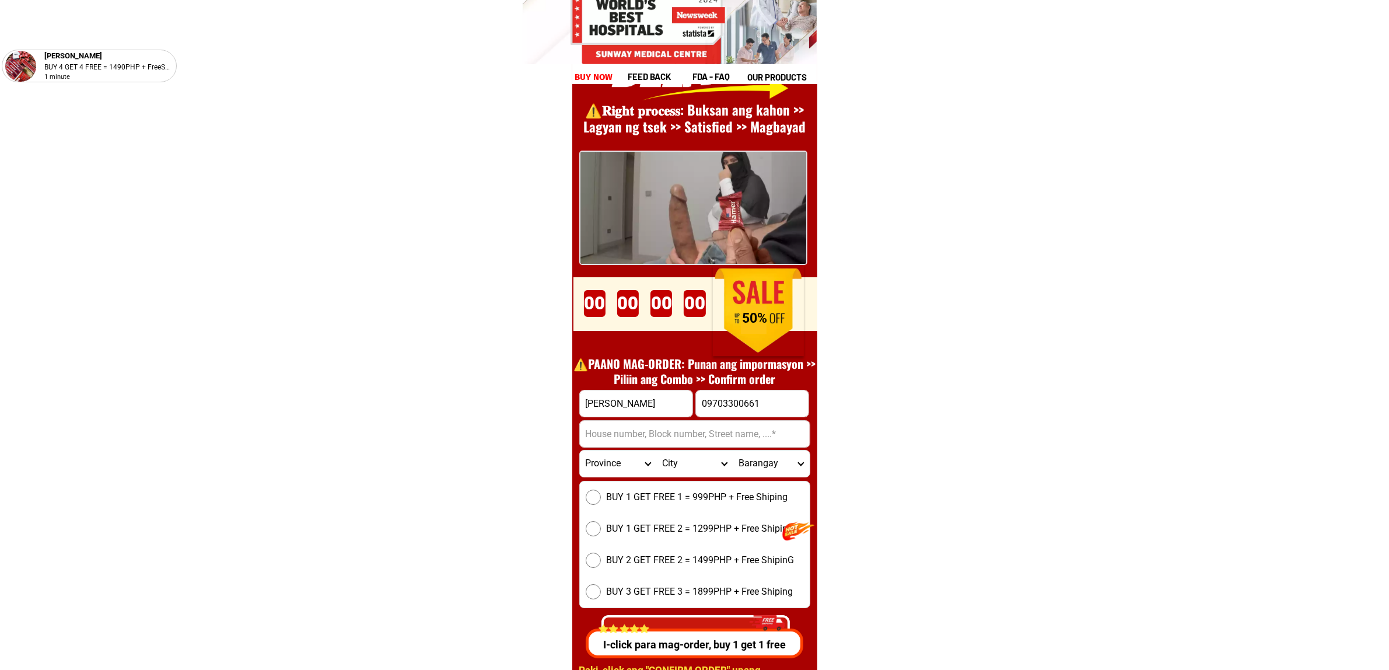
drag, startPoint x: 617, startPoint y: 431, endPoint x: 704, endPoint y: 442, distance: 87.6
click at [617, 431] on input "Input address" at bounding box center [695, 434] width 230 height 26
paste input "Brngy..gaya gaya san Jose del Monte bulacan herosvelle 1 exp..2 blk 26 lot 10"
type input "Brngy..gaya gaya san Jose del Monte bulacan herosvelle 1 exp..2 blk 26 lot 10"
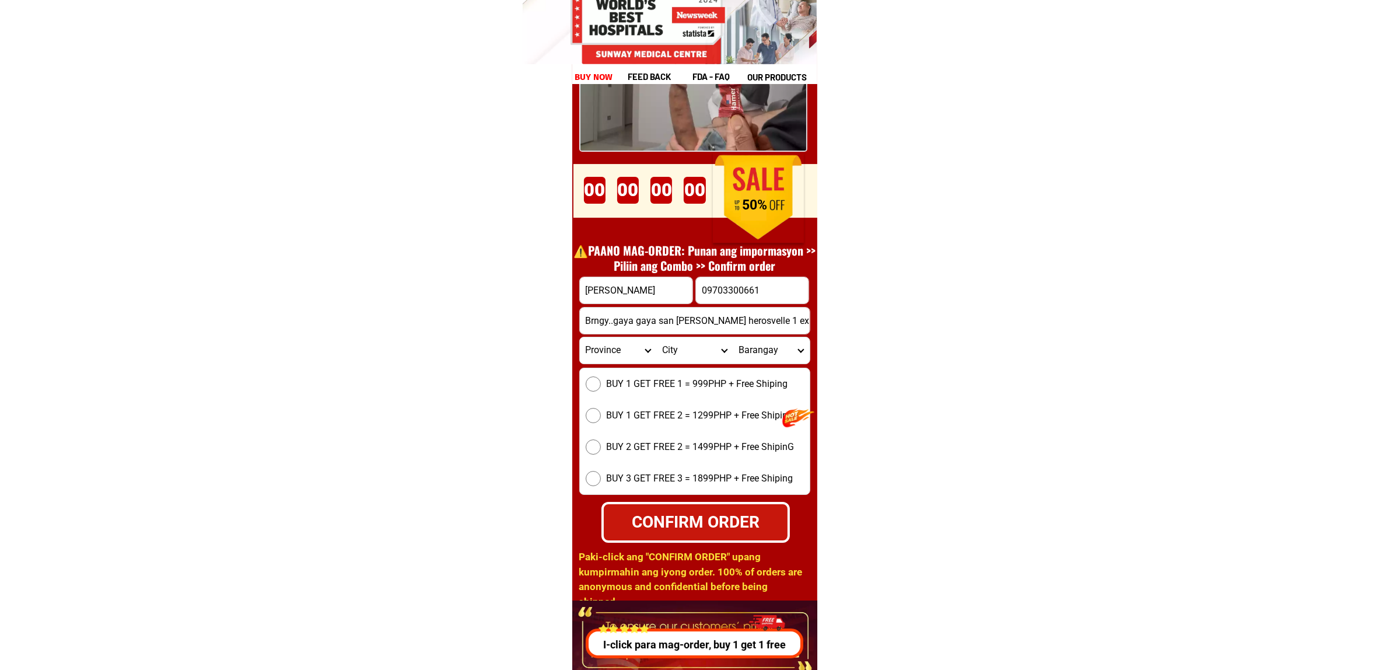
scroll to position [16200, 0]
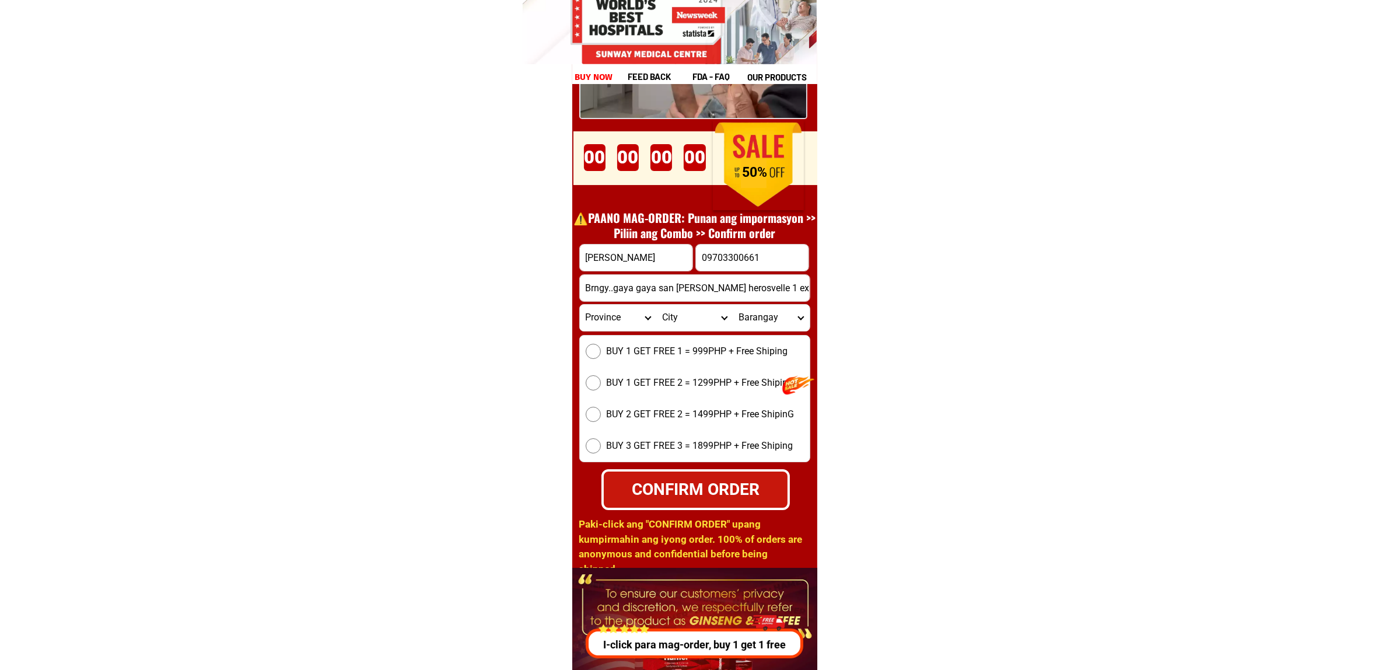
click at [681, 291] on input "Brngy..gaya gaya san Jose del Monte bulacan herosvelle 1 exp..2 blk 26 lot 10" at bounding box center [695, 288] width 230 height 26
click at [667, 386] on span "BUY 1 GET FREE 2 = 1299PHP + Free Shiping" at bounding box center [700, 383] width 187 height 14
click at [601, 386] on input "BUY 1 GET FREE 2 = 1299PHP + Free Shiping" at bounding box center [593, 382] width 15 height 15
click at [748, 485] on div "CONFIRM ORDER" at bounding box center [696, 489] width 200 height 27
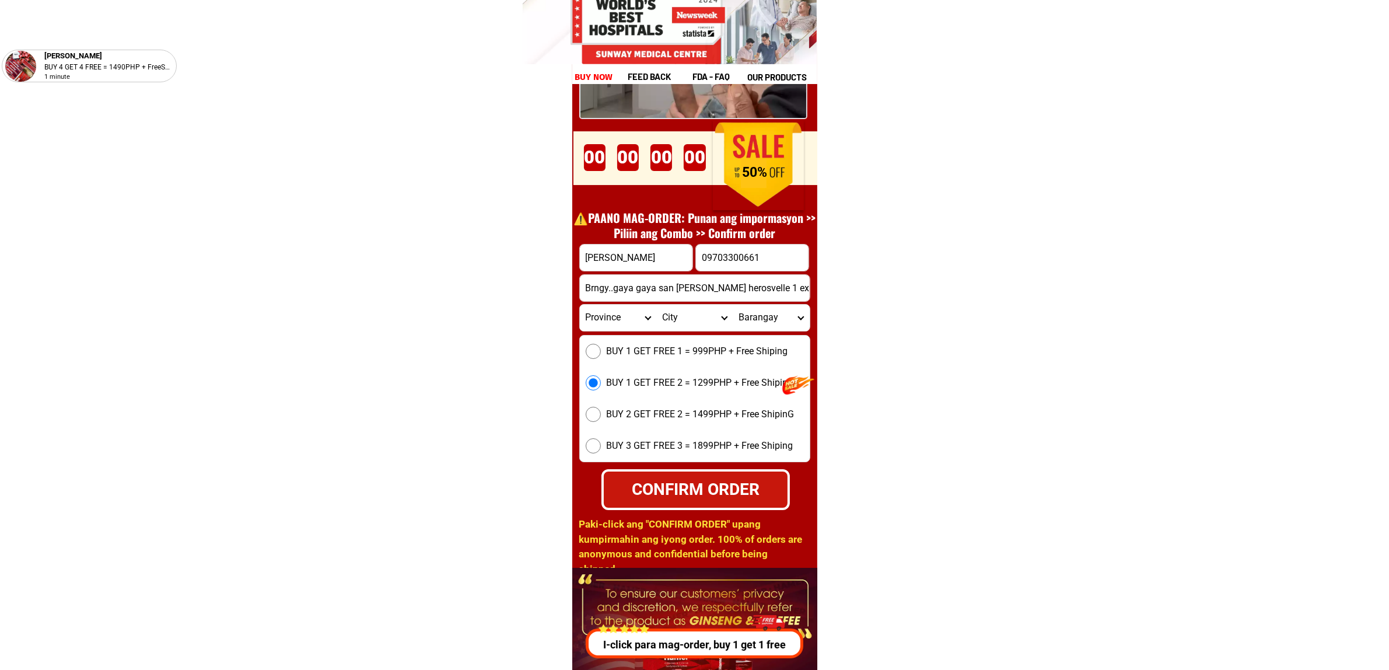
radio input "true"
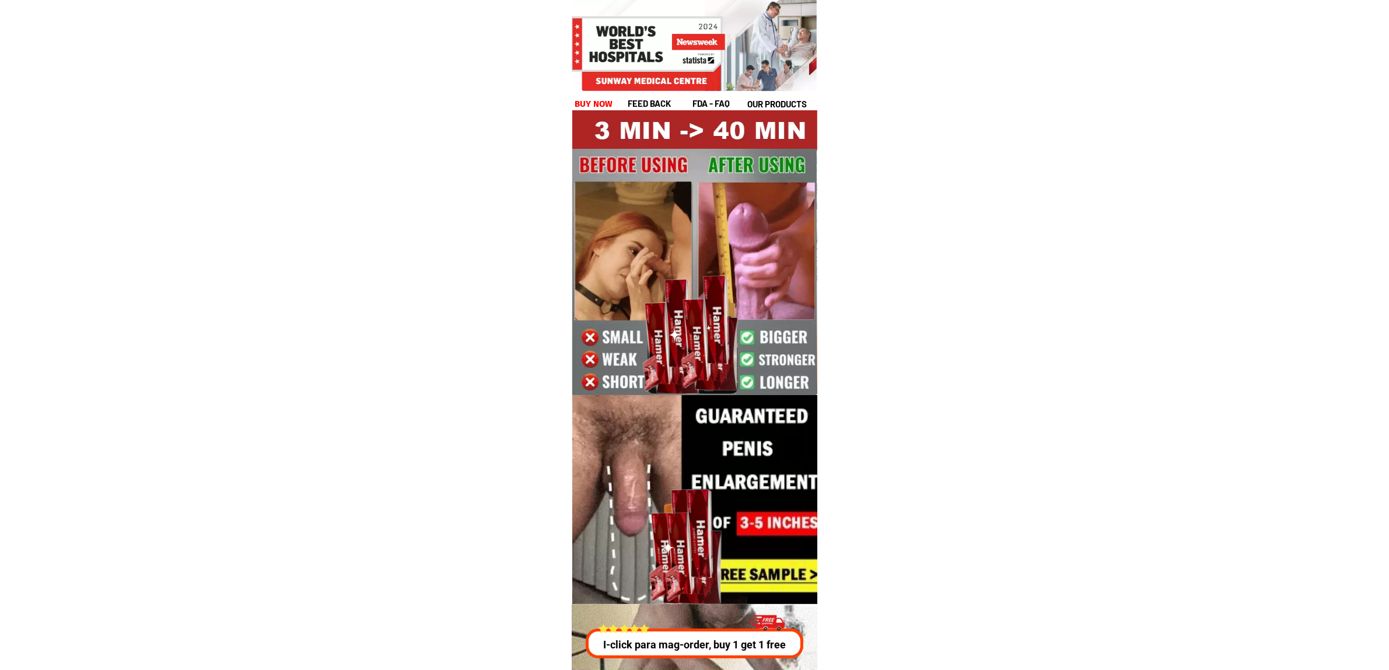
click at [582, 109] on h1 "buy now" at bounding box center [594, 103] width 39 height 13
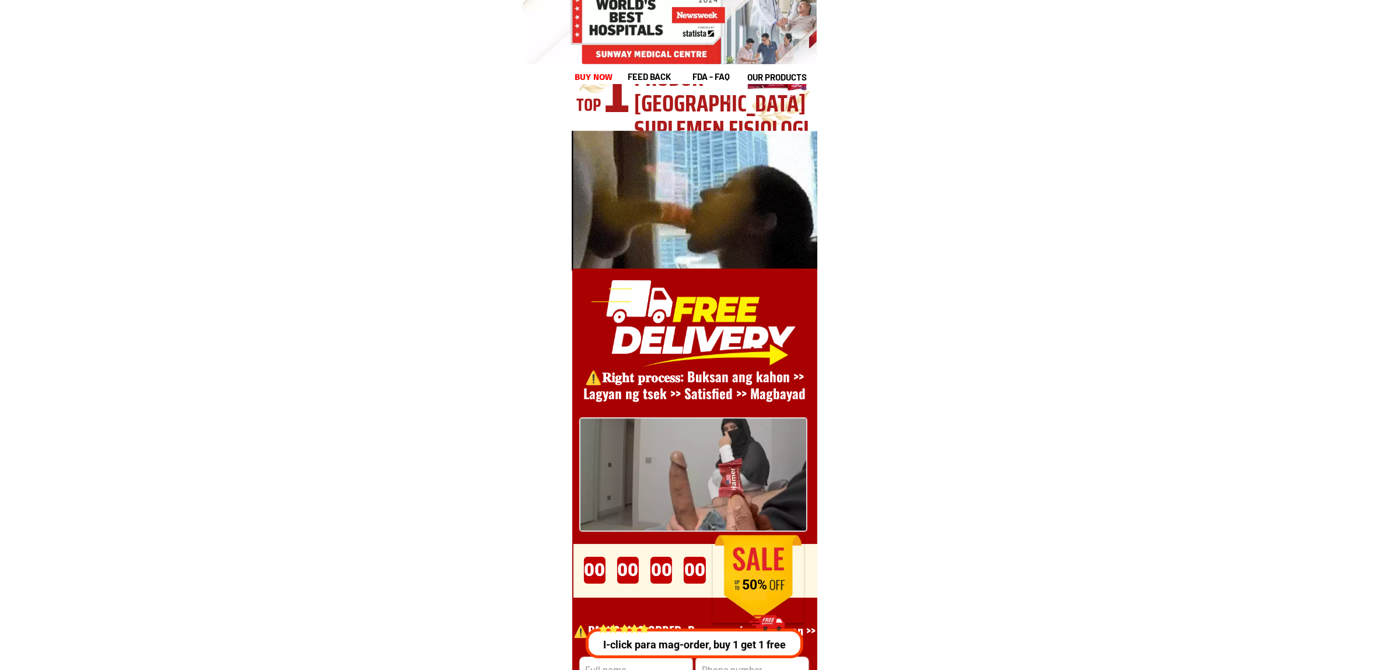
scroll to position [16054, 0]
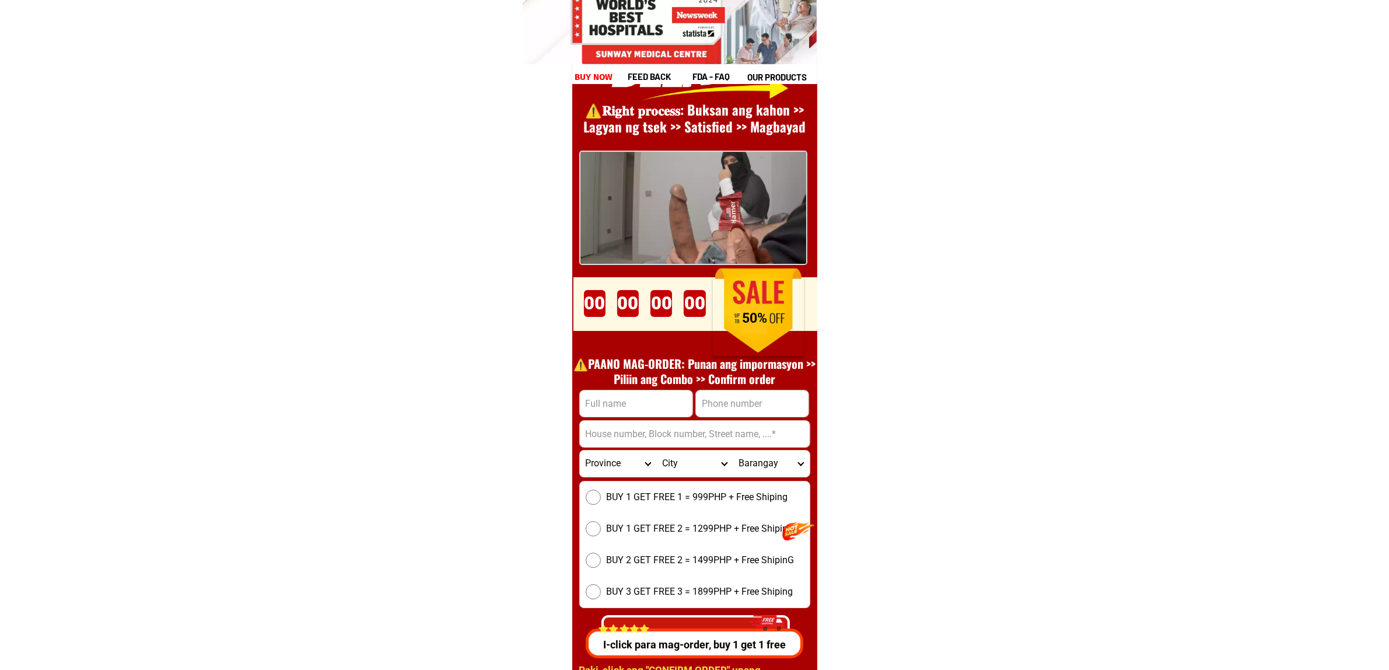
click at [611, 404] on input "Input full_name" at bounding box center [636, 403] width 113 height 26
paste input "JimmyLaudin08"
type input "JimmyLaudin08"
drag, startPoint x: 629, startPoint y: 438, endPoint x: 640, endPoint y: 443, distance: 12.5
click at [629, 438] on input "Input address" at bounding box center [695, 434] width 230 height 26
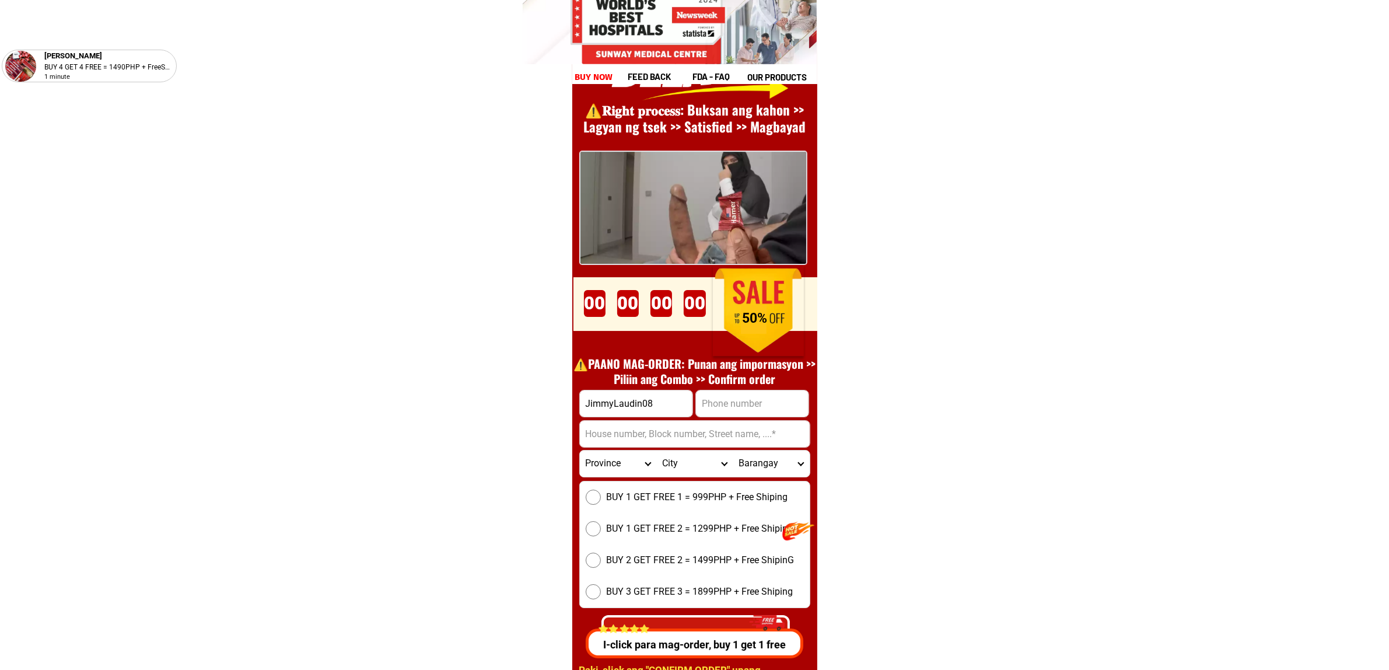
paste input "S.[PERSON_NAME] [GEOGRAPHIC_DATA]"
type input "S.[PERSON_NAME] [GEOGRAPHIC_DATA]"
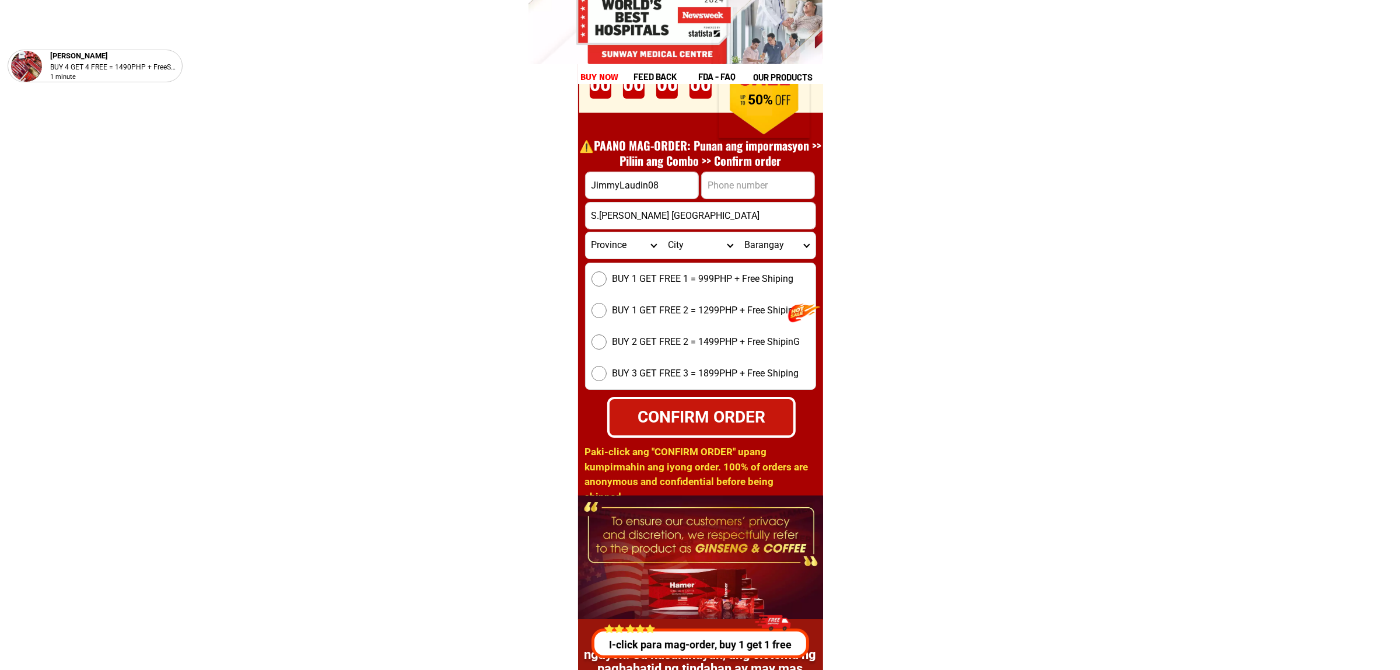
scroll to position [16273, 0]
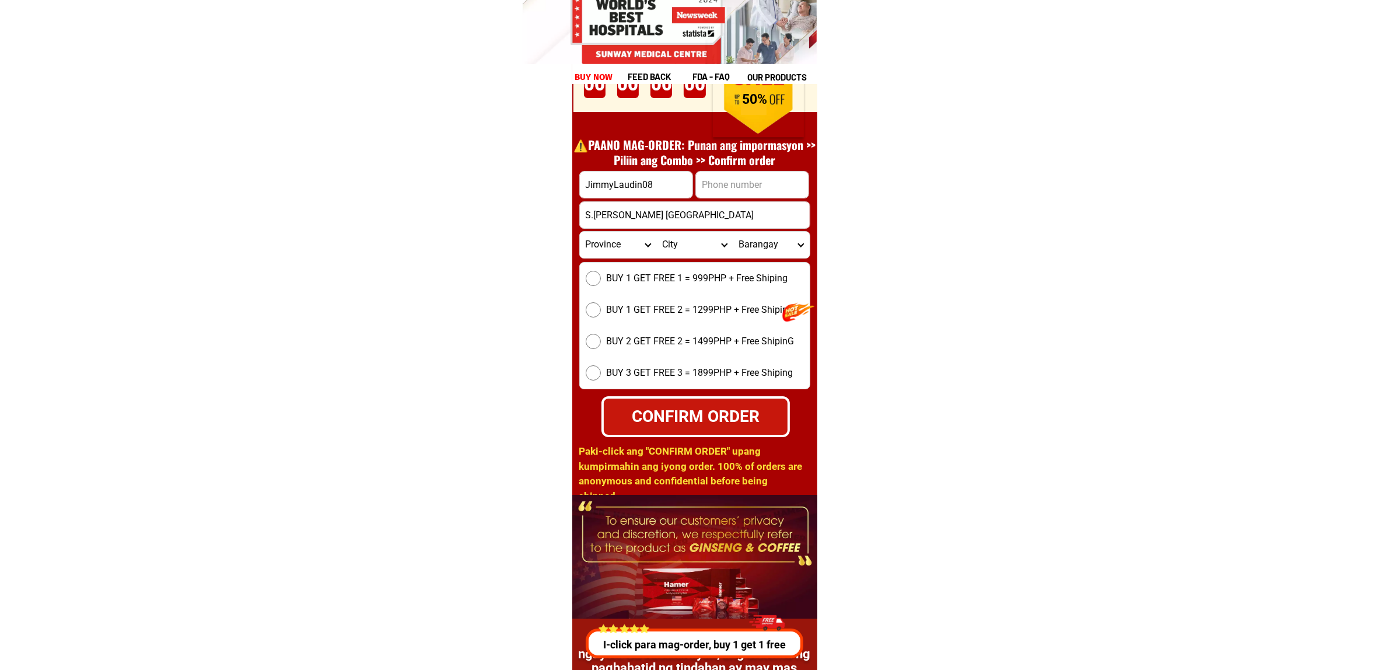
click at [754, 198] on form "JimmyLaudin08 CONFIRM ORDER S.[PERSON_NAME][GEOGRAPHIC_DATA] [GEOGRAPHIC_DATA] …" at bounding box center [694, 303] width 231 height 265
click at [715, 174] on input "Input phone_number" at bounding box center [752, 185] width 113 height 26
paste input "09538627849"
type input "09538627849"
click at [659, 345] on span "BUY 2 GET FREE 2 = 1499PHP + Free ShipinG" at bounding box center [701, 341] width 188 height 14
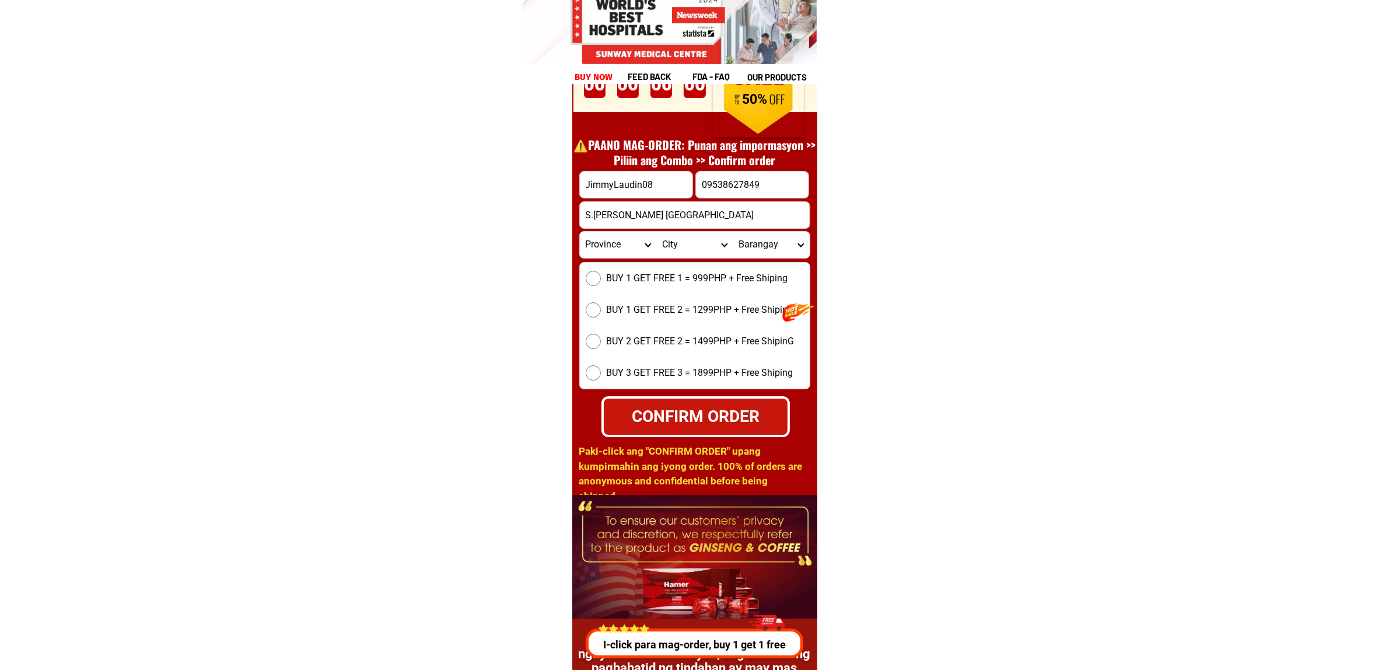
click at [601, 345] on input "BUY 2 GET FREE 2 = 1499PHP + Free ShipinG" at bounding box center [593, 341] width 15 height 15
click at [720, 410] on div "CONFIRM ORDER" at bounding box center [696, 416] width 184 height 25
radio input "true"
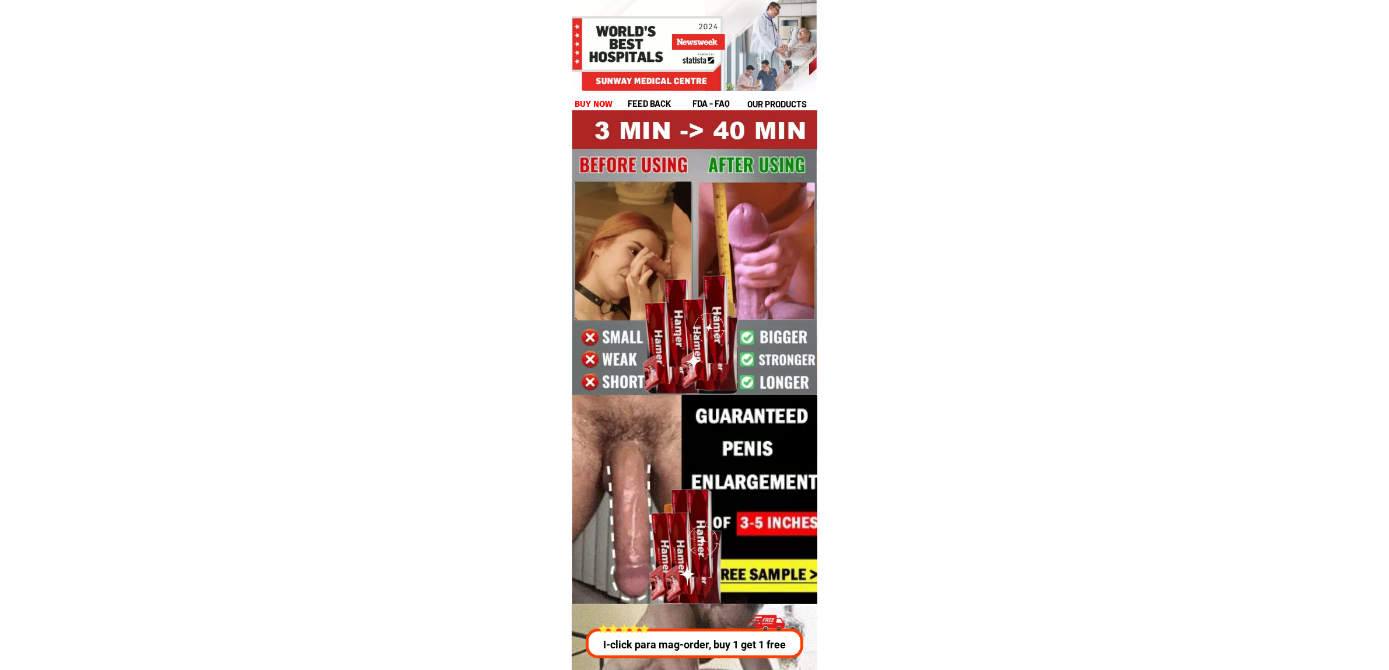
click at [598, 97] on h1 "buy now" at bounding box center [594, 103] width 39 height 13
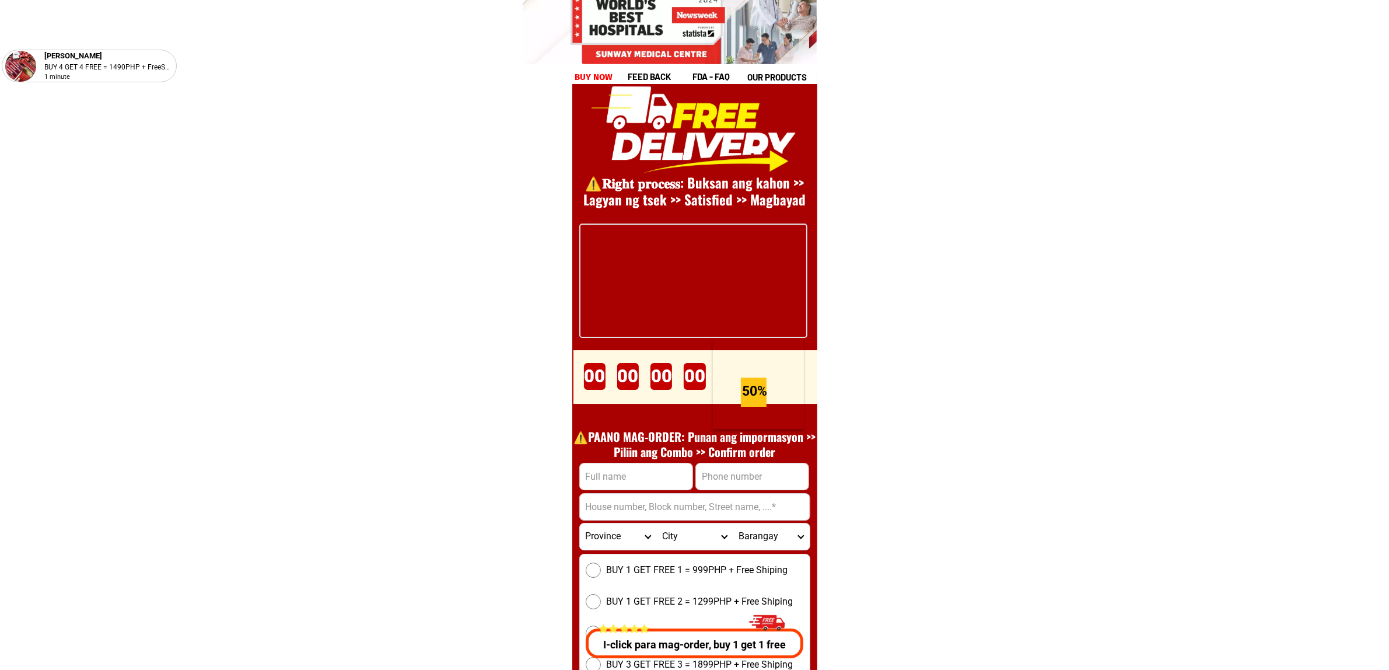
scroll to position [16054, 0]
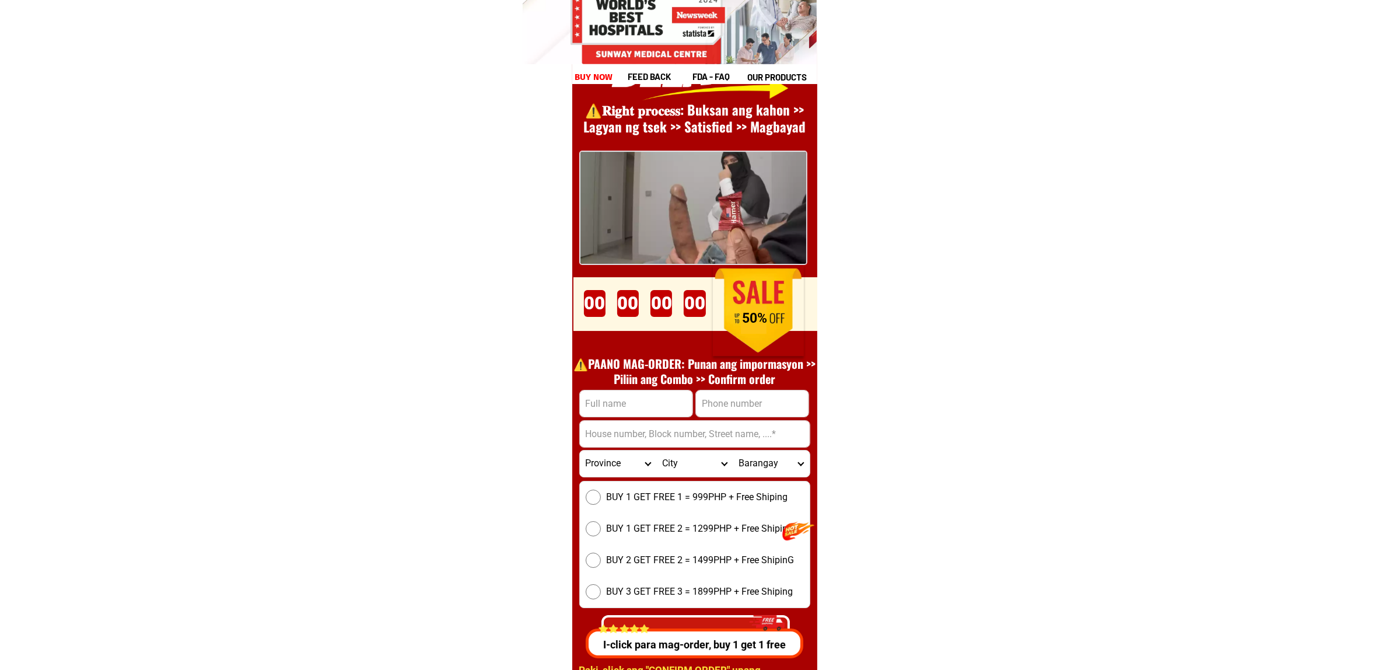
drag, startPoint x: 641, startPoint y: 392, endPoint x: 643, endPoint y: 404, distance: 12.6
click at [641, 397] on input "Input full_name" at bounding box center [636, 403] width 113 height 26
paste input "Sato guisdan"
type input "Sato guisdan"
click at [746, 390] on div at bounding box center [752, 403] width 114 height 27
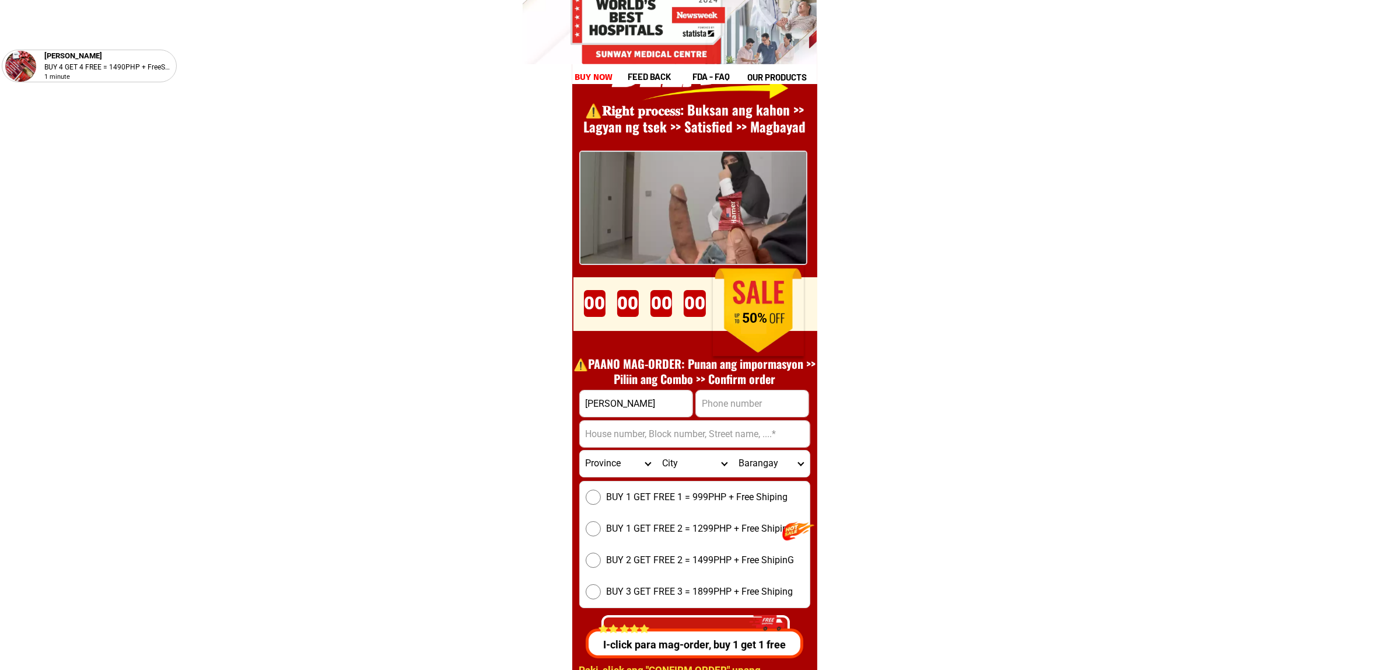
drag, startPoint x: 820, startPoint y: 410, endPoint x: 809, endPoint y: 403, distance: 13.6
click at [808, 403] on div at bounding box center [752, 403] width 114 height 27
click at [757, 395] on input "Input phone_number" at bounding box center [752, 403] width 113 height 26
click at [783, 412] on input "Input phone_number" at bounding box center [752, 403] width 113 height 26
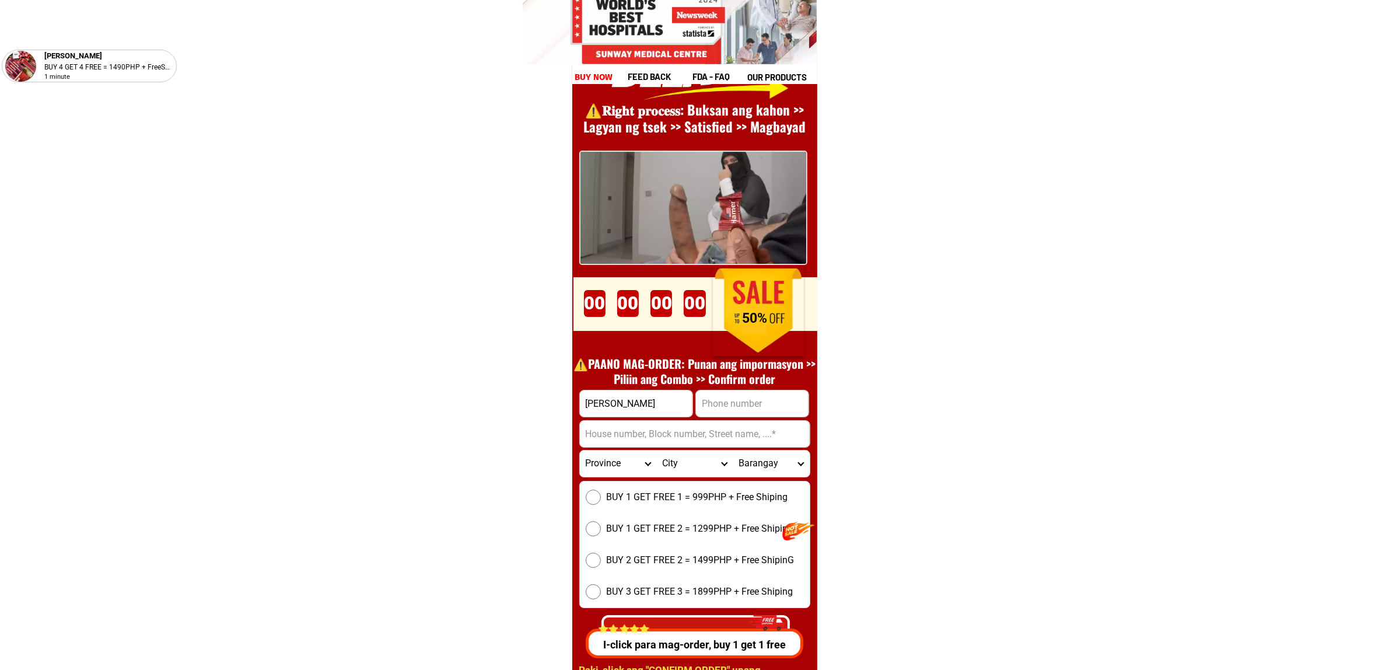
click at [764, 405] on input "Input phone_number" at bounding box center [752, 403] width 113 height 26
paste input "09813243874"
type input "09813243874"
click at [730, 422] on input "Input address" at bounding box center [695, 434] width 230 height 26
paste input "Loo buguias benguet, Loo, Buguias, Benguet"
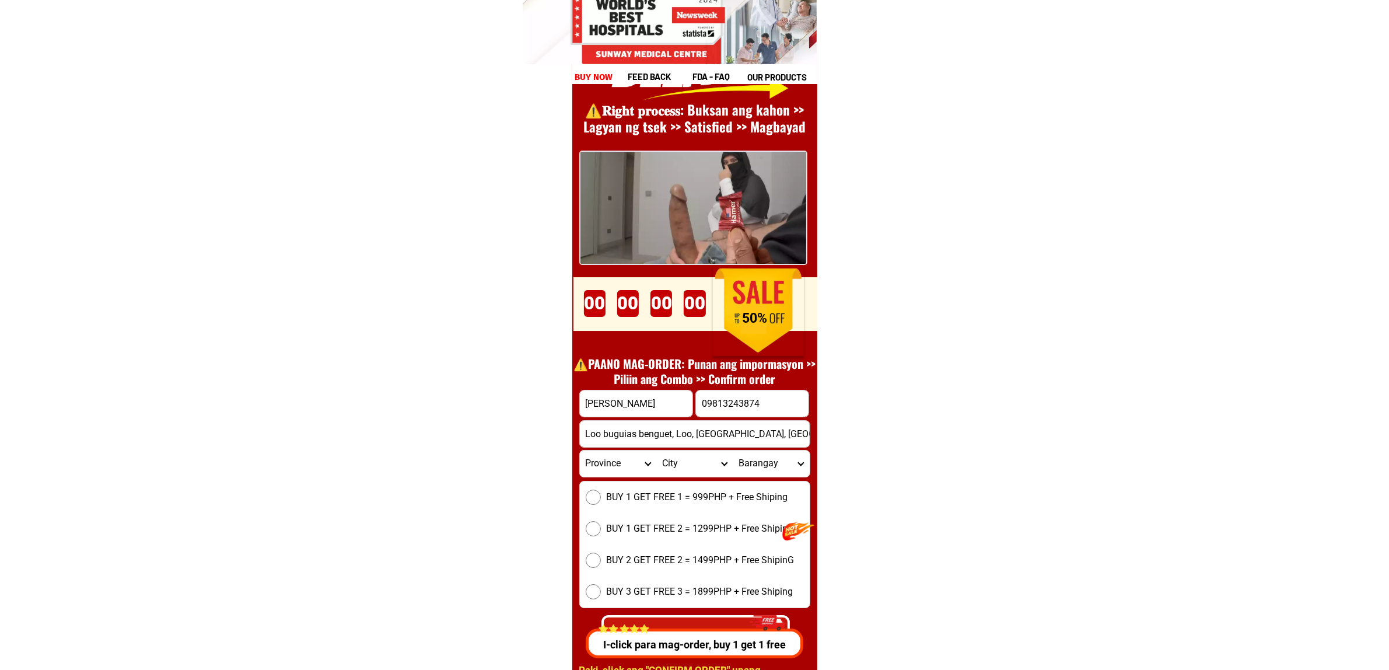
type input "Loo buguias benguet, Loo, Buguias, Benguet"
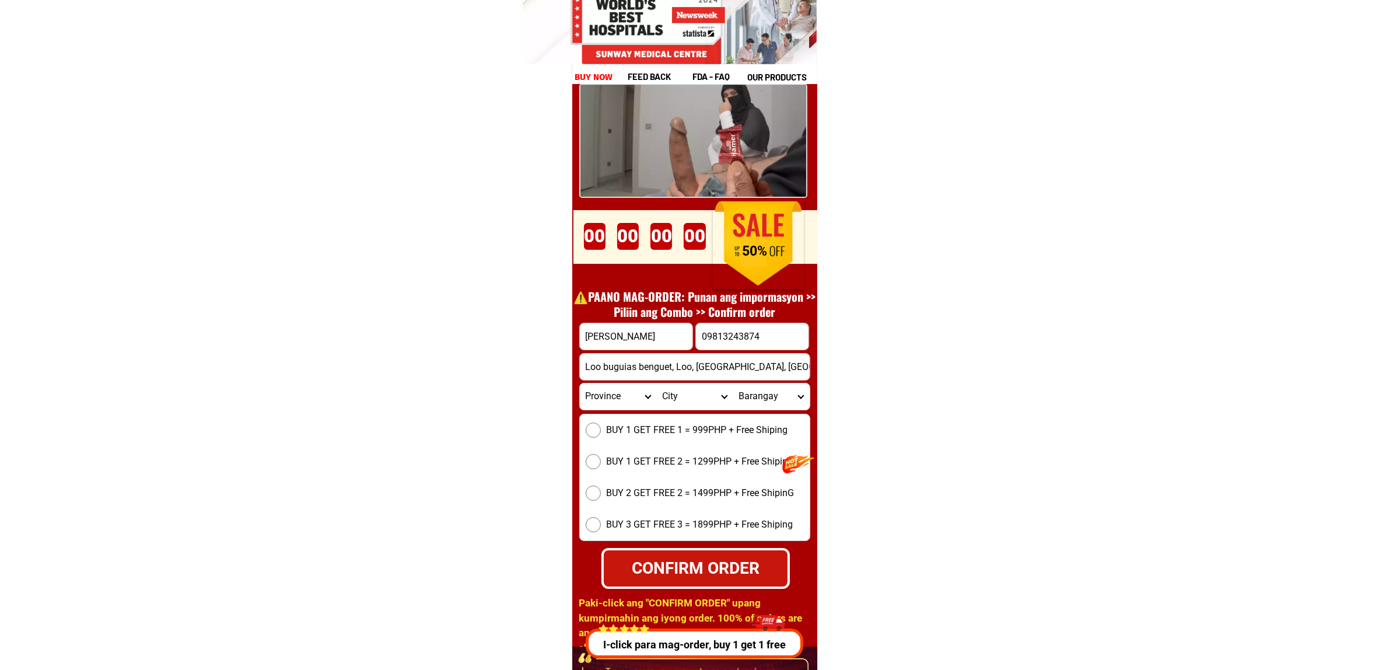
scroll to position [16127, 0]
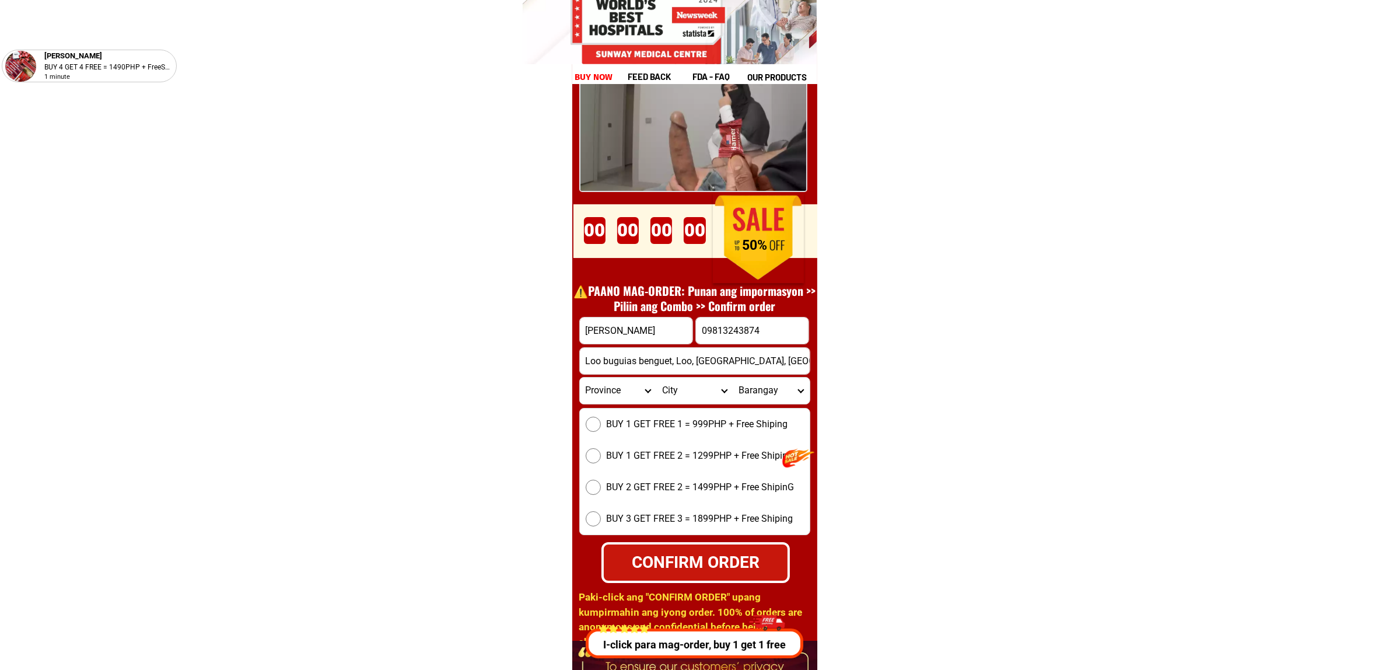
click at [700, 422] on span "BUY 1 GET FREE 1 = 999PHP + Free Shiping" at bounding box center [697, 424] width 181 height 14
click at [601, 422] on input "BUY 1 GET FREE 1 = 999PHP + Free Shiping" at bounding box center [593, 424] width 15 height 15
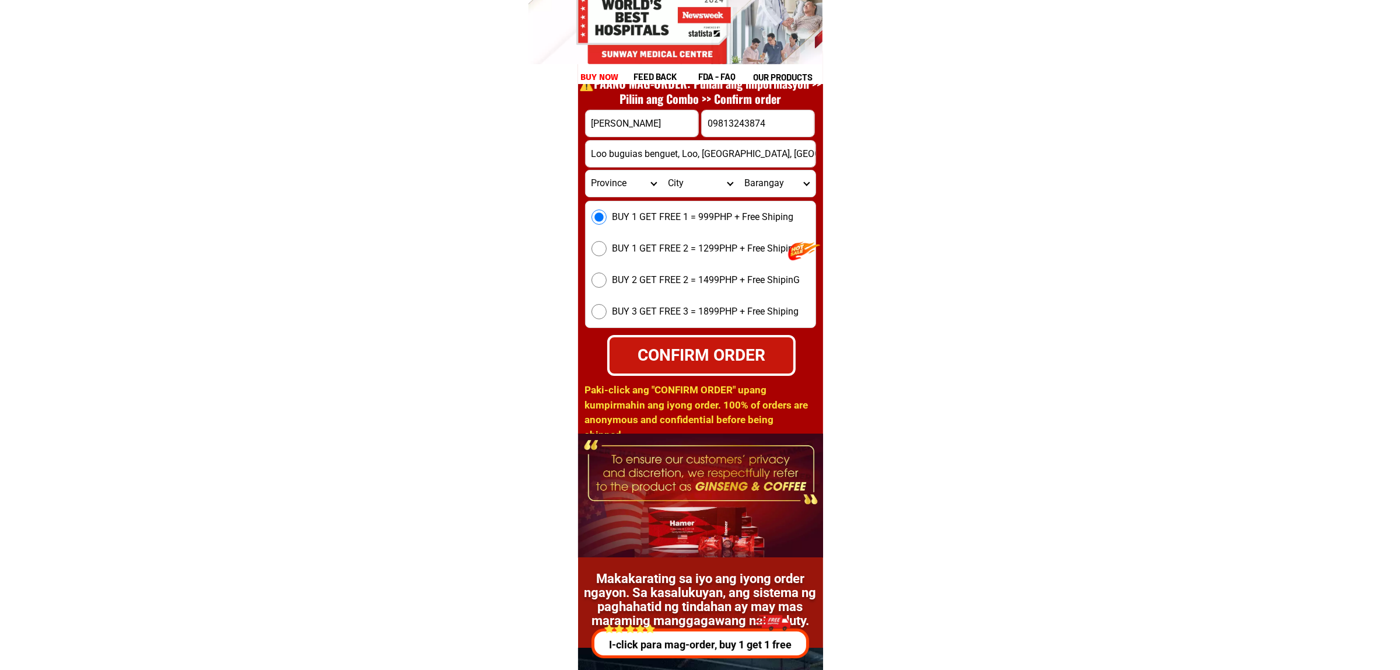
scroll to position [16345, 0]
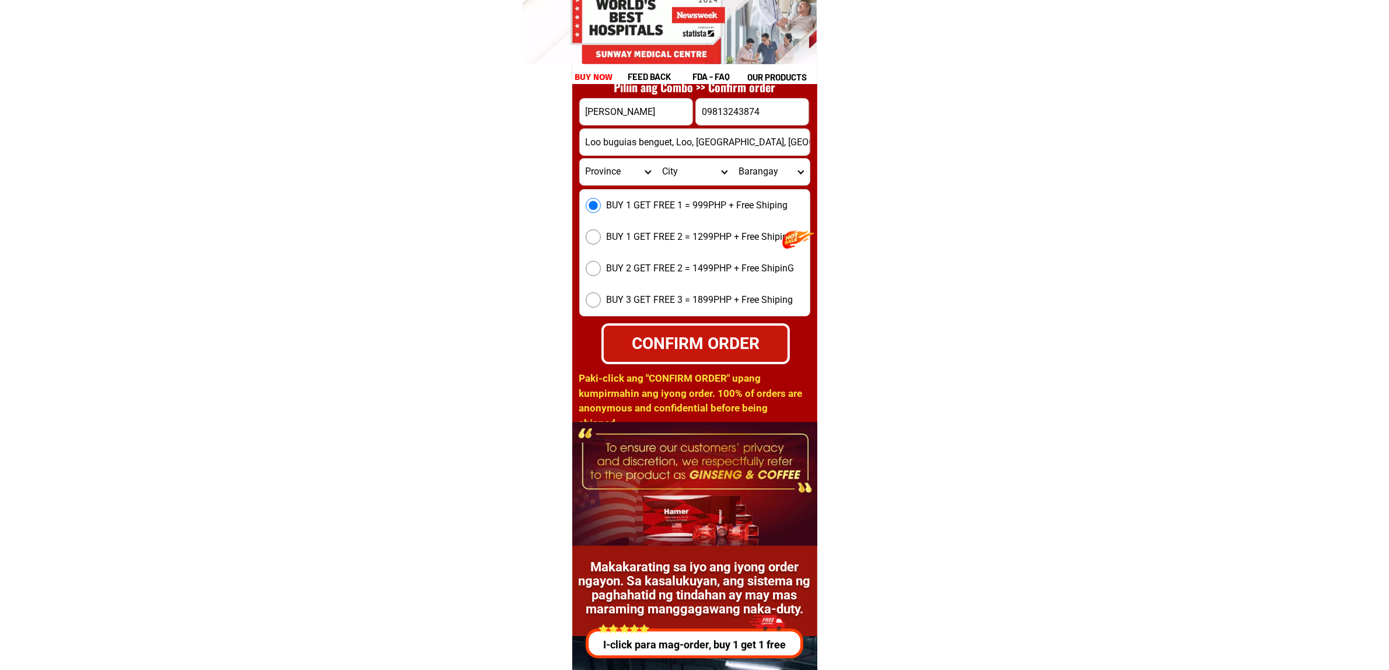
click at [726, 335] on div "CONFIRM ORDER" at bounding box center [695, 343] width 193 height 26
radio input "true"
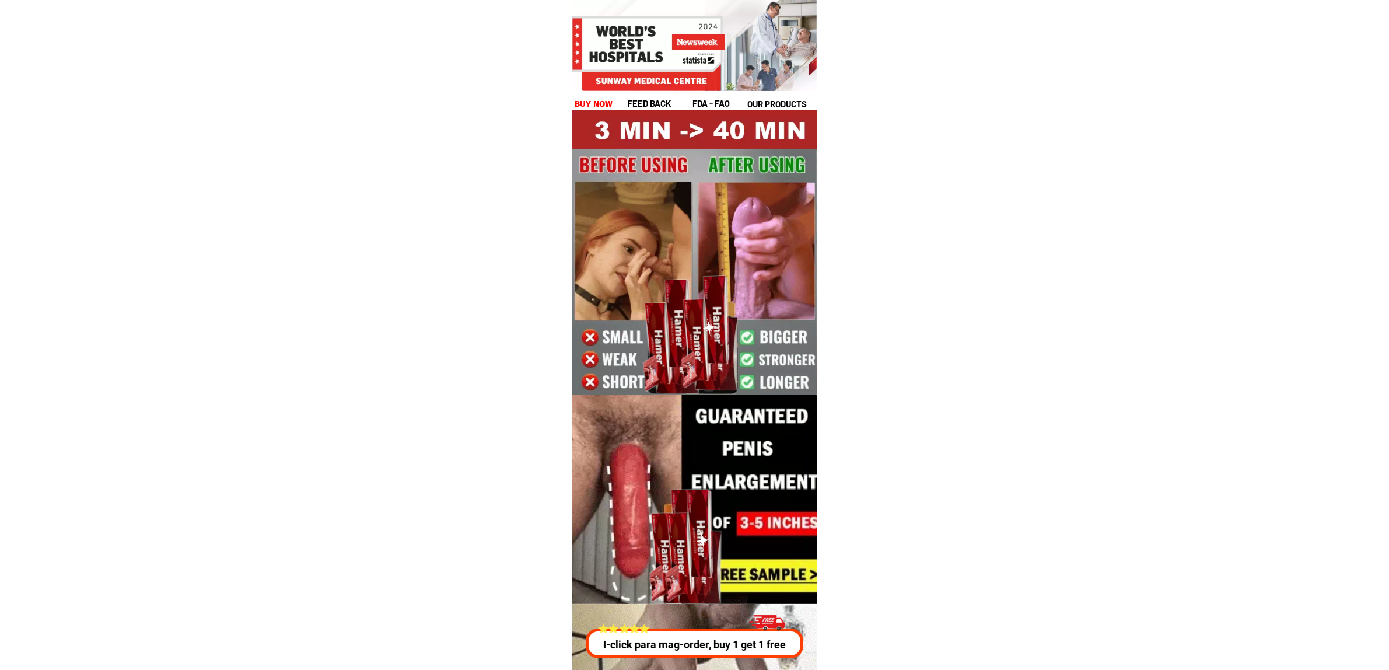
click at [585, 103] on h1 "buy now" at bounding box center [594, 103] width 39 height 13
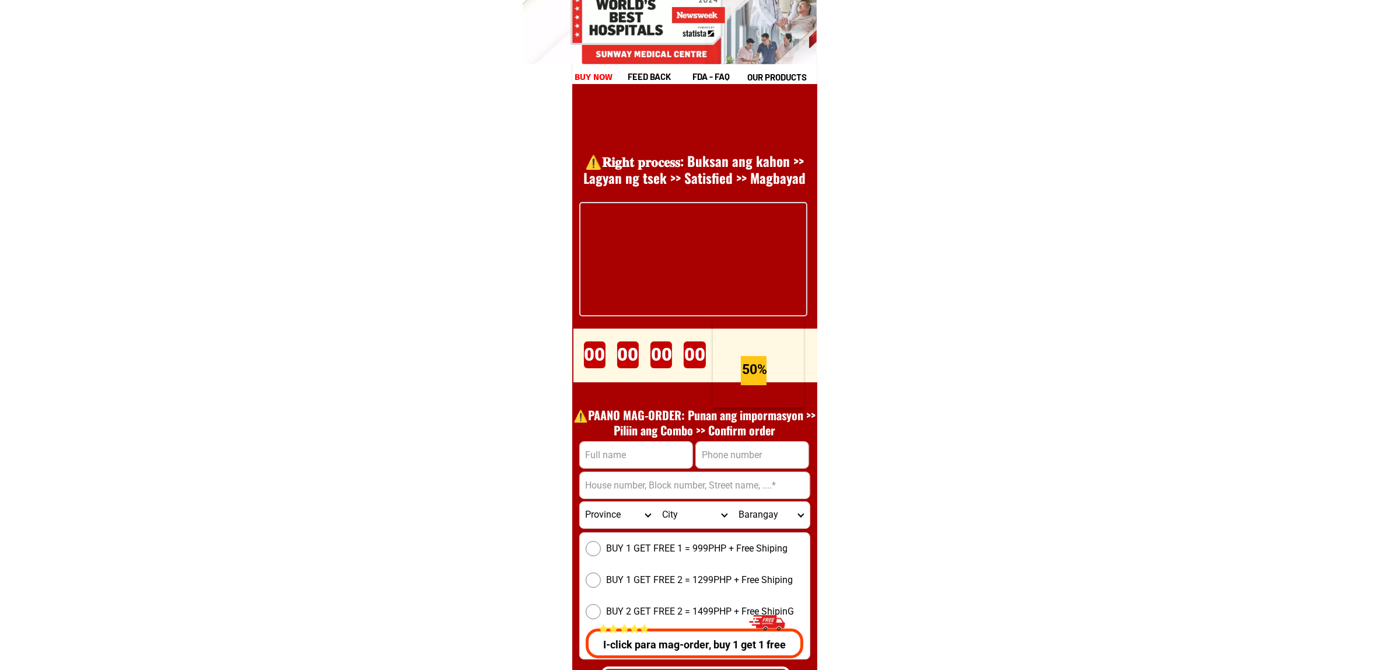
scroll to position [16054, 0]
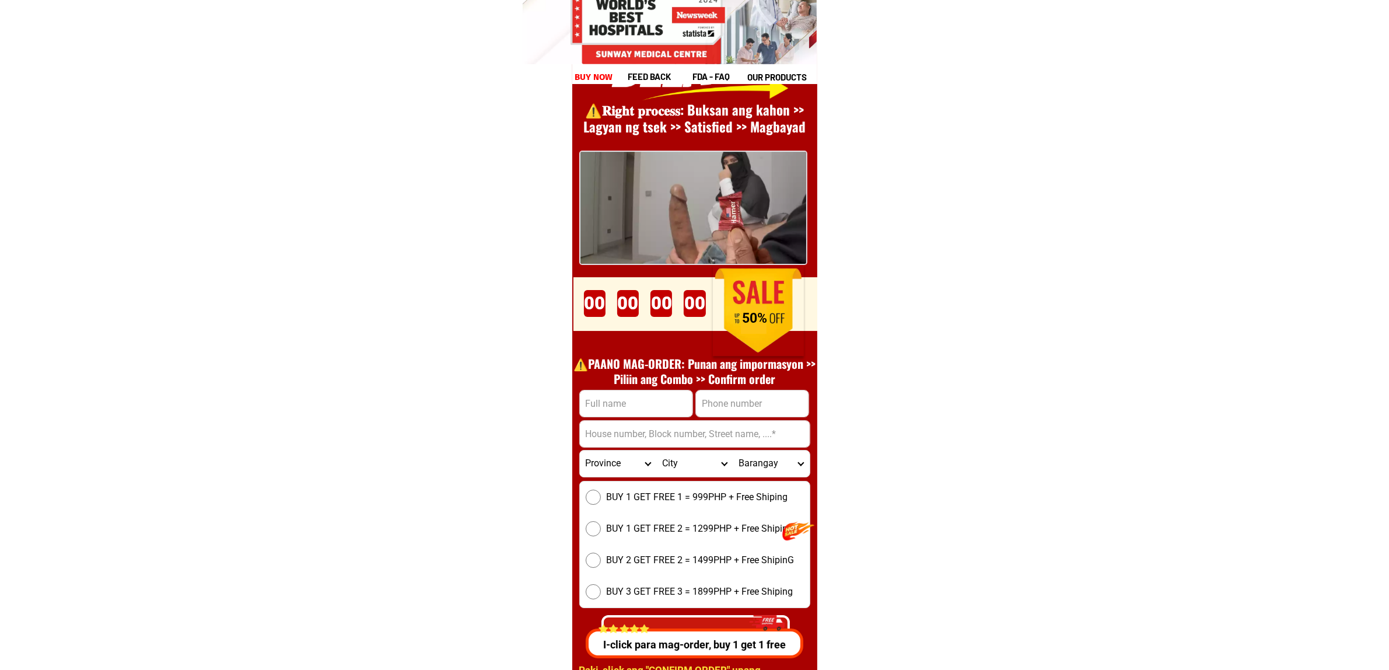
click at [621, 409] on input "Input full_name" at bounding box center [636, 403] width 113 height 26
paste input "Lito Santos"
type input "Lito Santos"
click at [765, 409] on input "Input phone_number" at bounding box center [752, 403] width 113 height 26
paste input "9157543392"
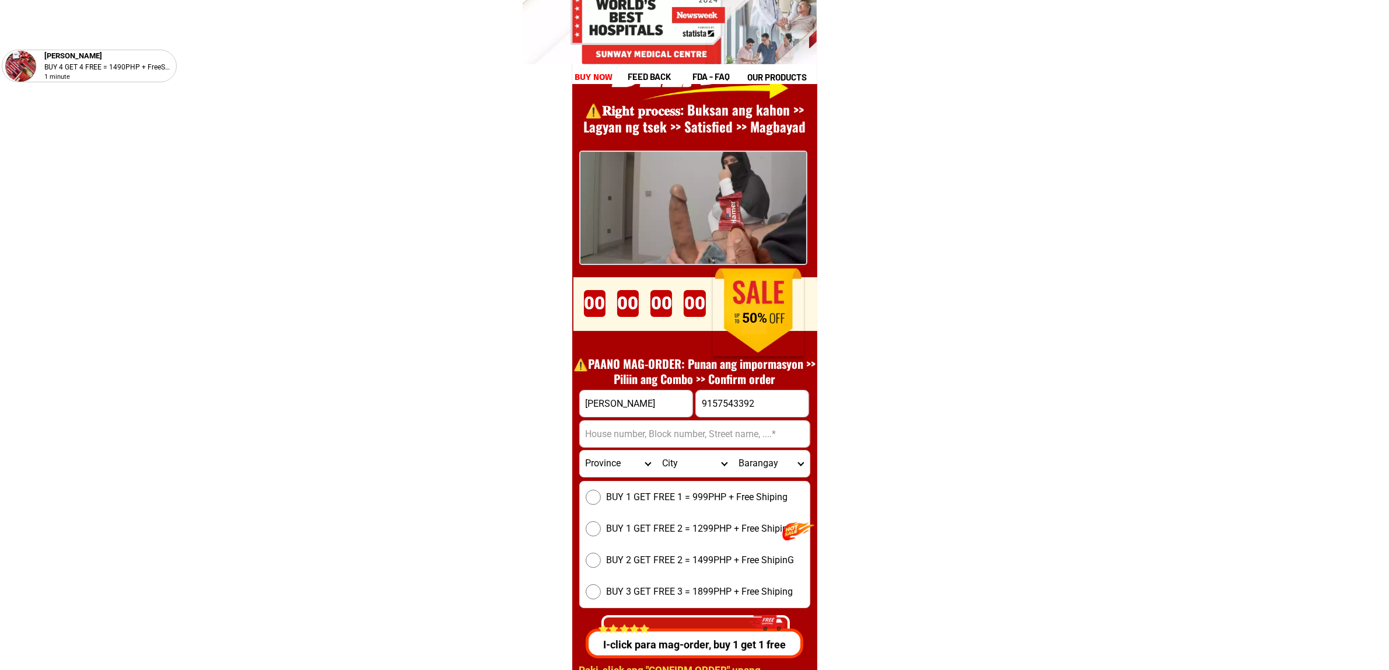
click at [705, 407] on input "9157543392" at bounding box center [752, 403] width 113 height 26
type input "09157543392"
click at [663, 432] on input "Input address" at bounding box center [695, 434] width 230 height 26
paste input "764 F. Gomez Street Barangay Ibaba Santa Rosa City Laguna"
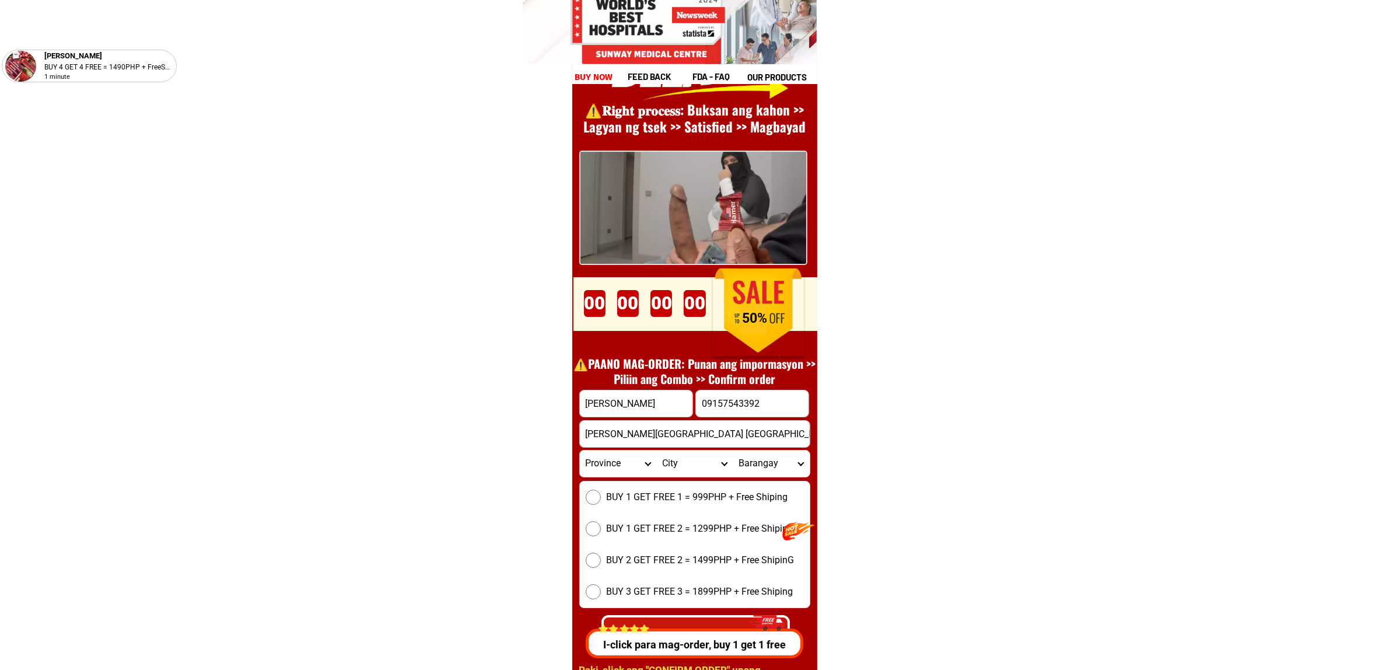
type input "764 F. Gomez Street Barangay Ibaba Santa Rosa City Laguna"
drag, startPoint x: 655, startPoint y: 503, endPoint x: 693, endPoint y: 501, distance: 38.6
click at [655, 503] on label "BUY 1 GET FREE 1 = 999PHP + Free Shiping" at bounding box center [695, 496] width 230 height 15
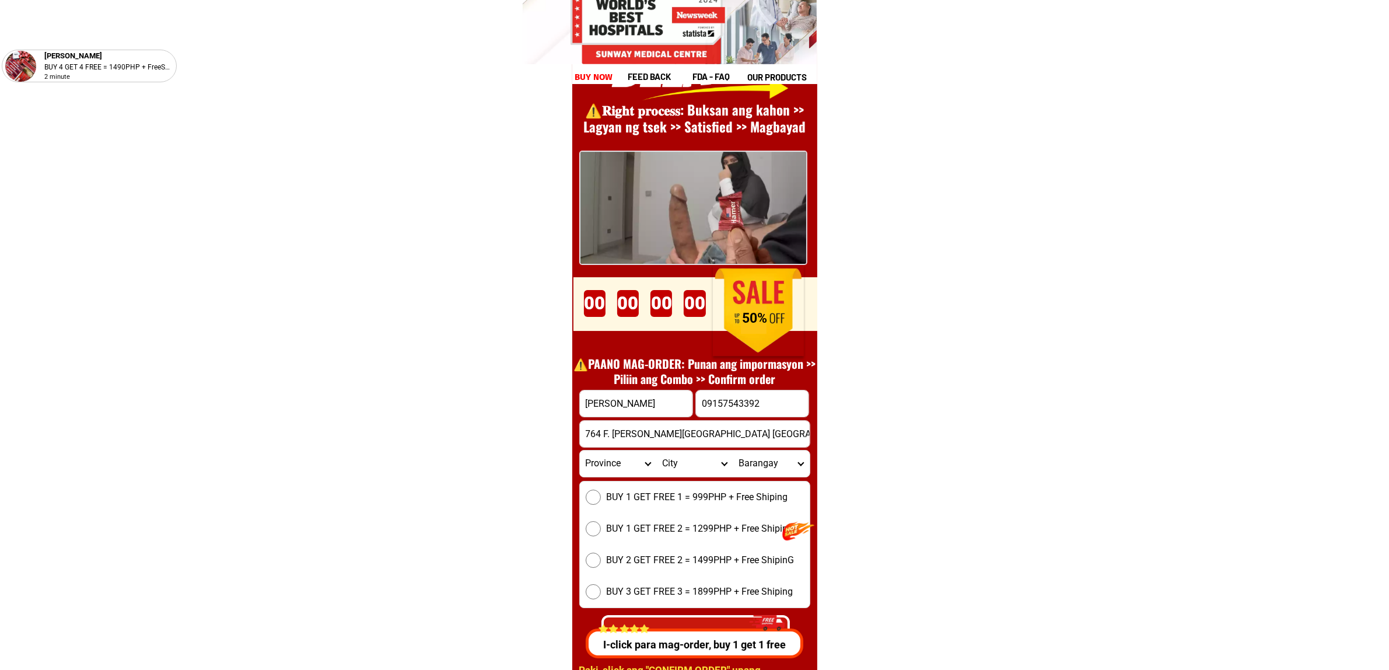
click at [601, 503] on input "BUY 1 GET FREE 1 = 999PHP + Free Shiping" at bounding box center [593, 496] width 15 height 15
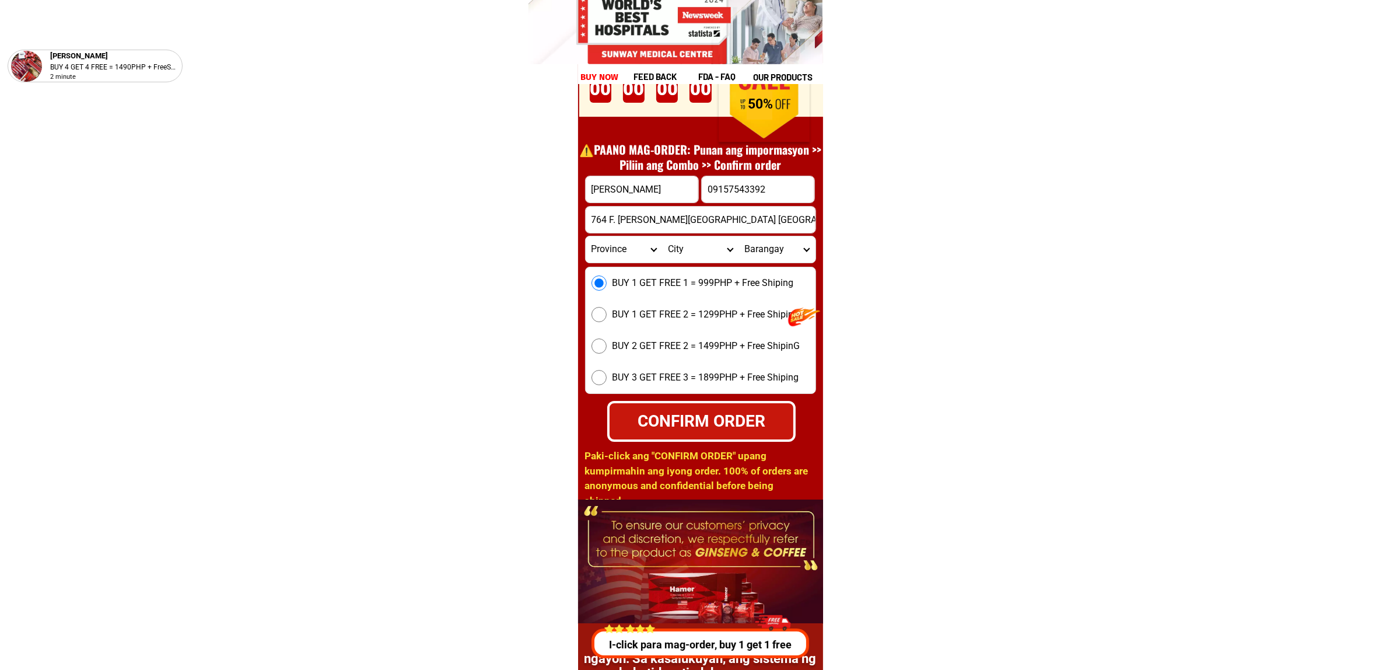
scroll to position [16273, 0]
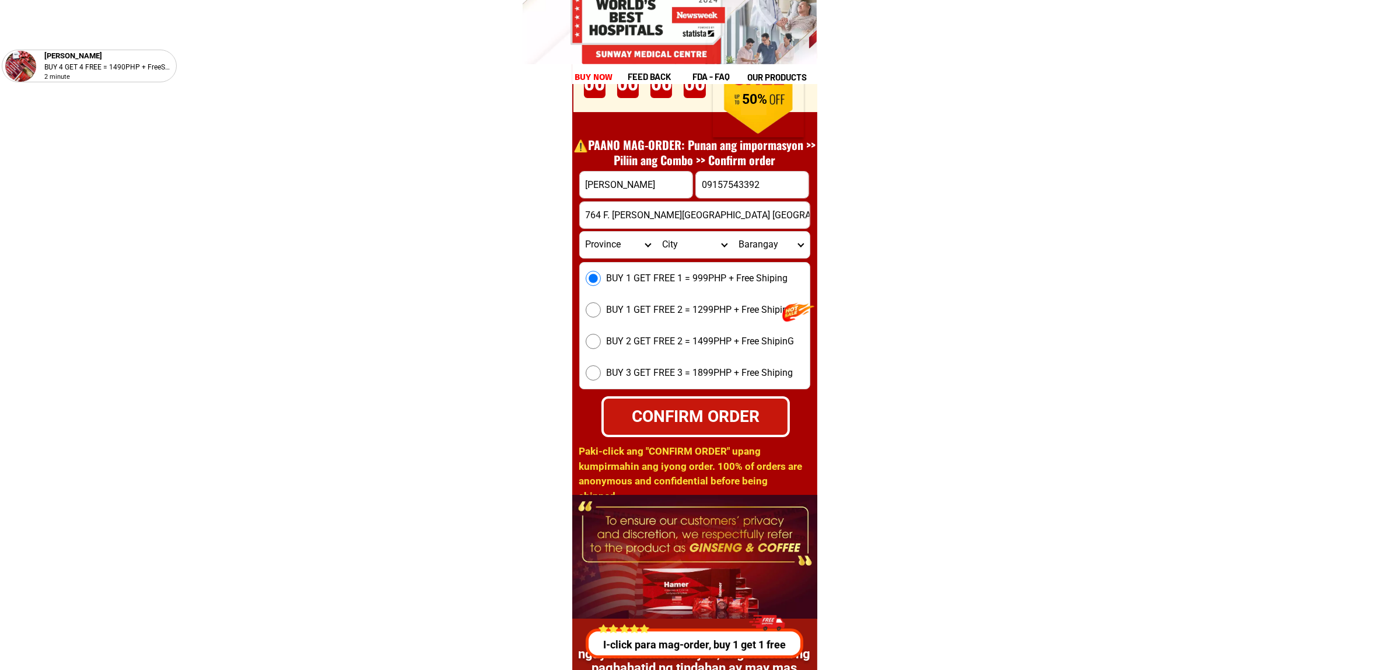
click at [713, 413] on div "CONFIRM ORDER" at bounding box center [696, 416] width 184 height 25
radio input "true"
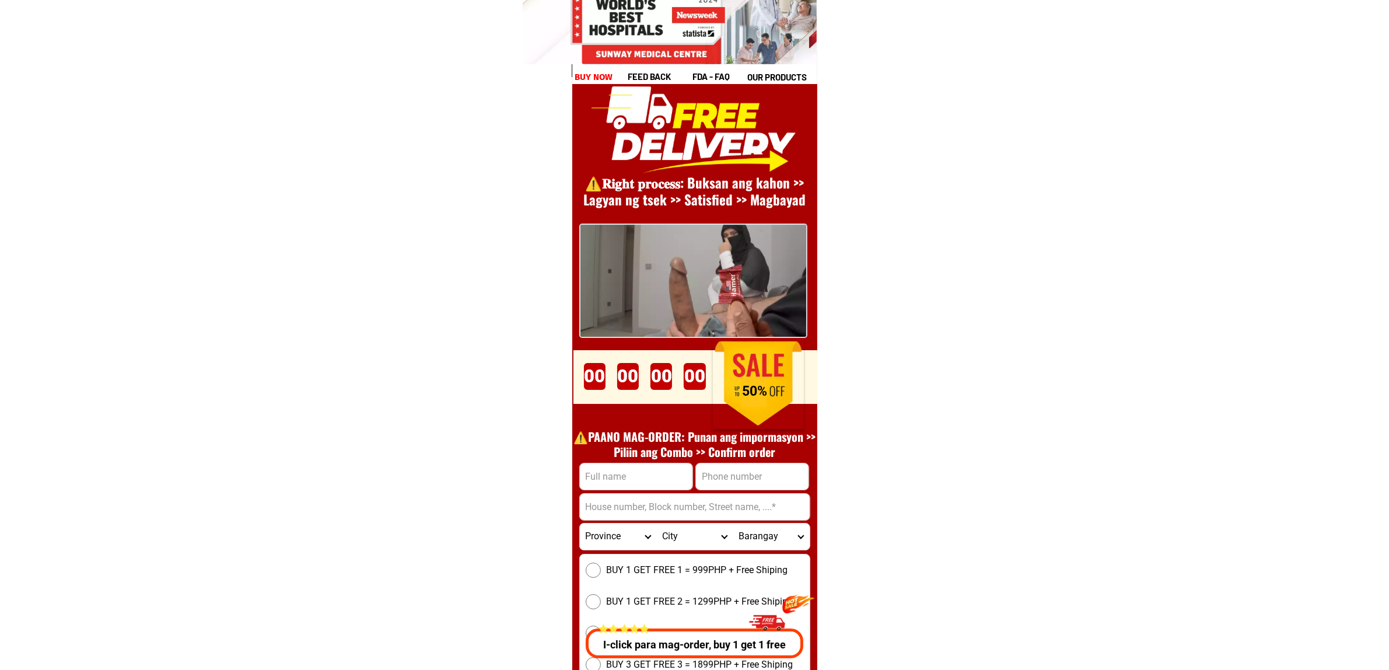
scroll to position [16054, 0]
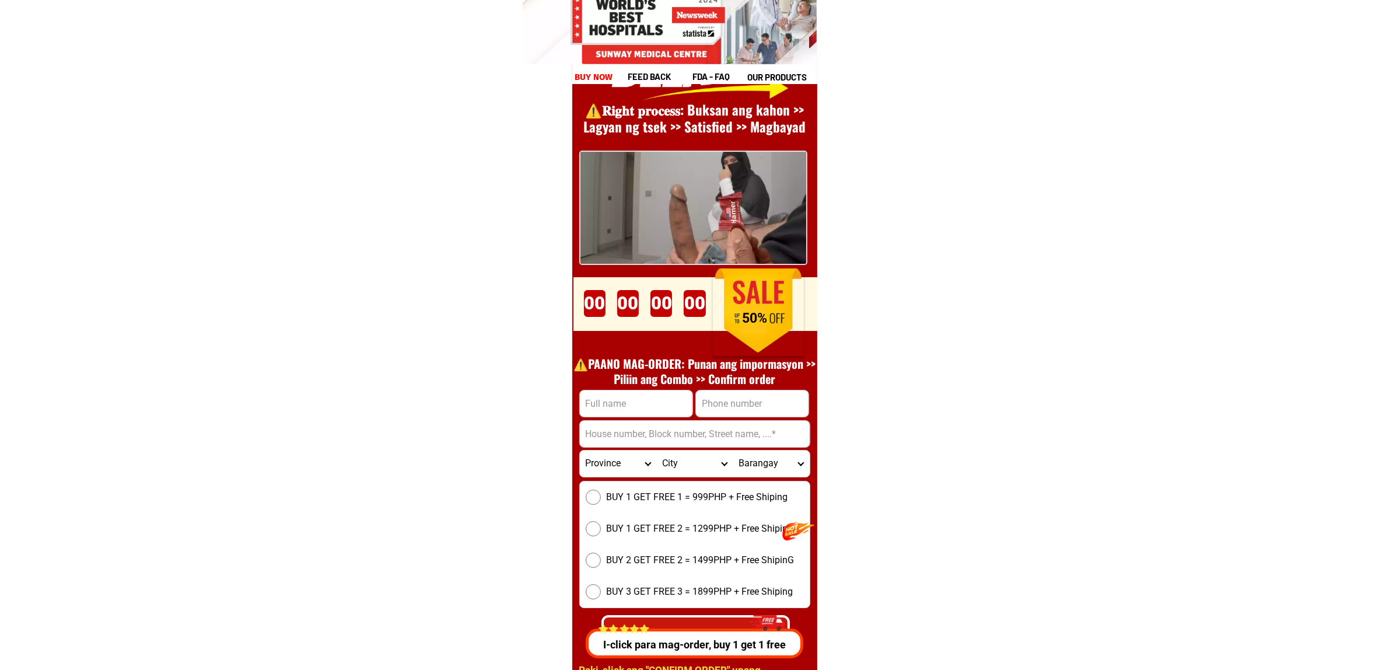
click at [638, 390] on div at bounding box center [636, 403] width 114 height 27
drag, startPoint x: 667, startPoint y: 400, endPoint x: 673, endPoint y: 407, distance: 9.1
click at [667, 401] on input "Input full_name" at bounding box center [636, 403] width 113 height 26
paste input "[PERSON_NAME]"
type input "[PERSON_NAME]"
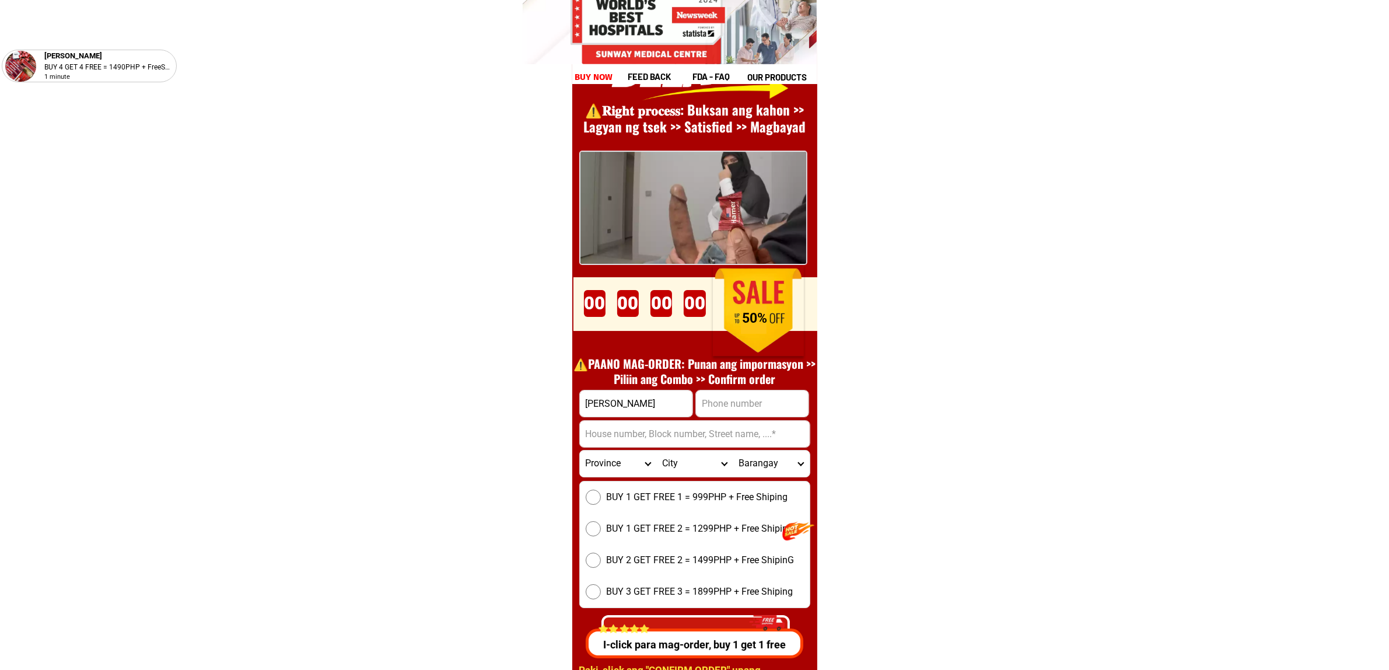
click at [782, 390] on input "Input phone_number" at bounding box center [752, 403] width 113 height 26
paste input "09539175429"
type input "09539175429"
click at [758, 445] on input "Input address" at bounding box center [695, 434] width 230 height 26
paste input "Sta [PERSON_NAME] aluba, [GEOGRAPHIC_DATA], [GEOGRAPHIC_DATA], [GEOGRAPHIC_DATA]"
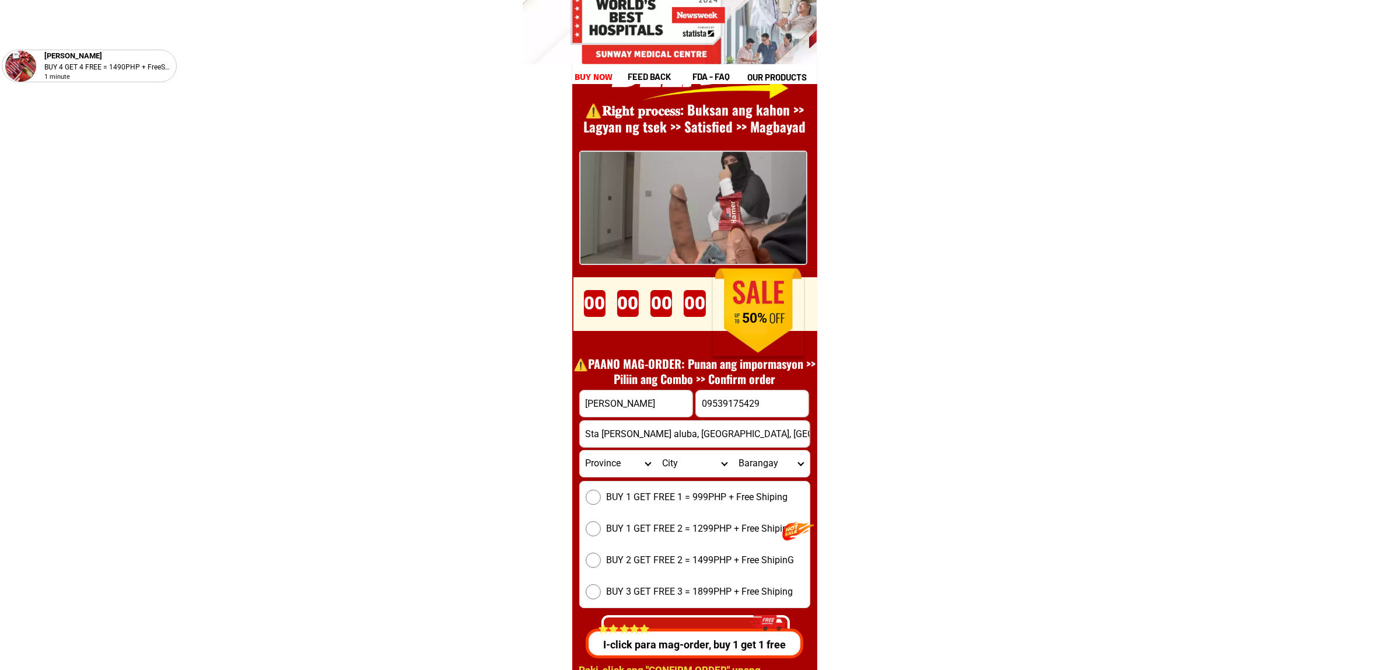
scroll to position [0, 51]
type input "Sta [PERSON_NAME] aluba, [GEOGRAPHIC_DATA], [GEOGRAPHIC_DATA], [GEOGRAPHIC_DATA]"
click at [655, 491] on span "BUY 1 GET FREE 1 = 999PHP + Free Shiping" at bounding box center [697, 497] width 181 height 14
click at [601, 491] on input "BUY 1 GET FREE 1 = 999PHP + Free Shiping" at bounding box center [593, 496] width 15 height 15
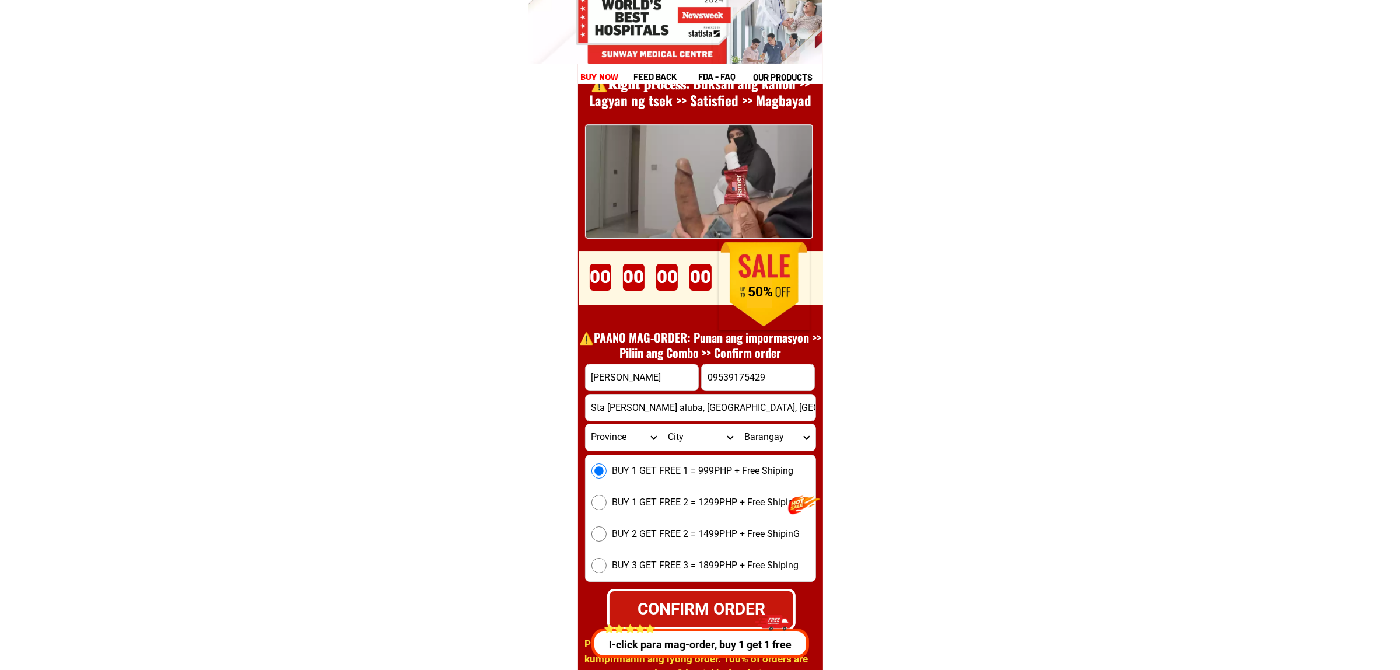
scroll to position [16127, 0]
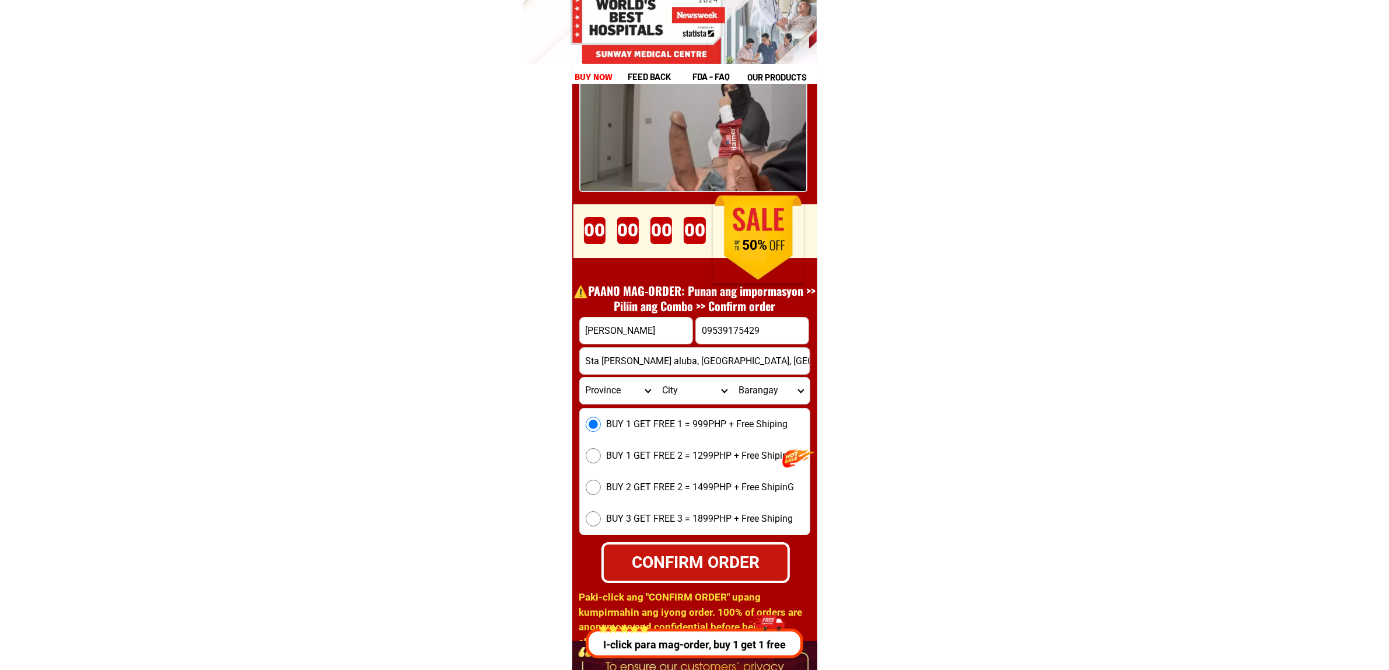
click at [685, 561] on div "CONFIRM ORDER" at bounding box center [695, 562] width 184 height 25
radio input "true"
